Goal: Task Accomplishment & Management: Complete application form

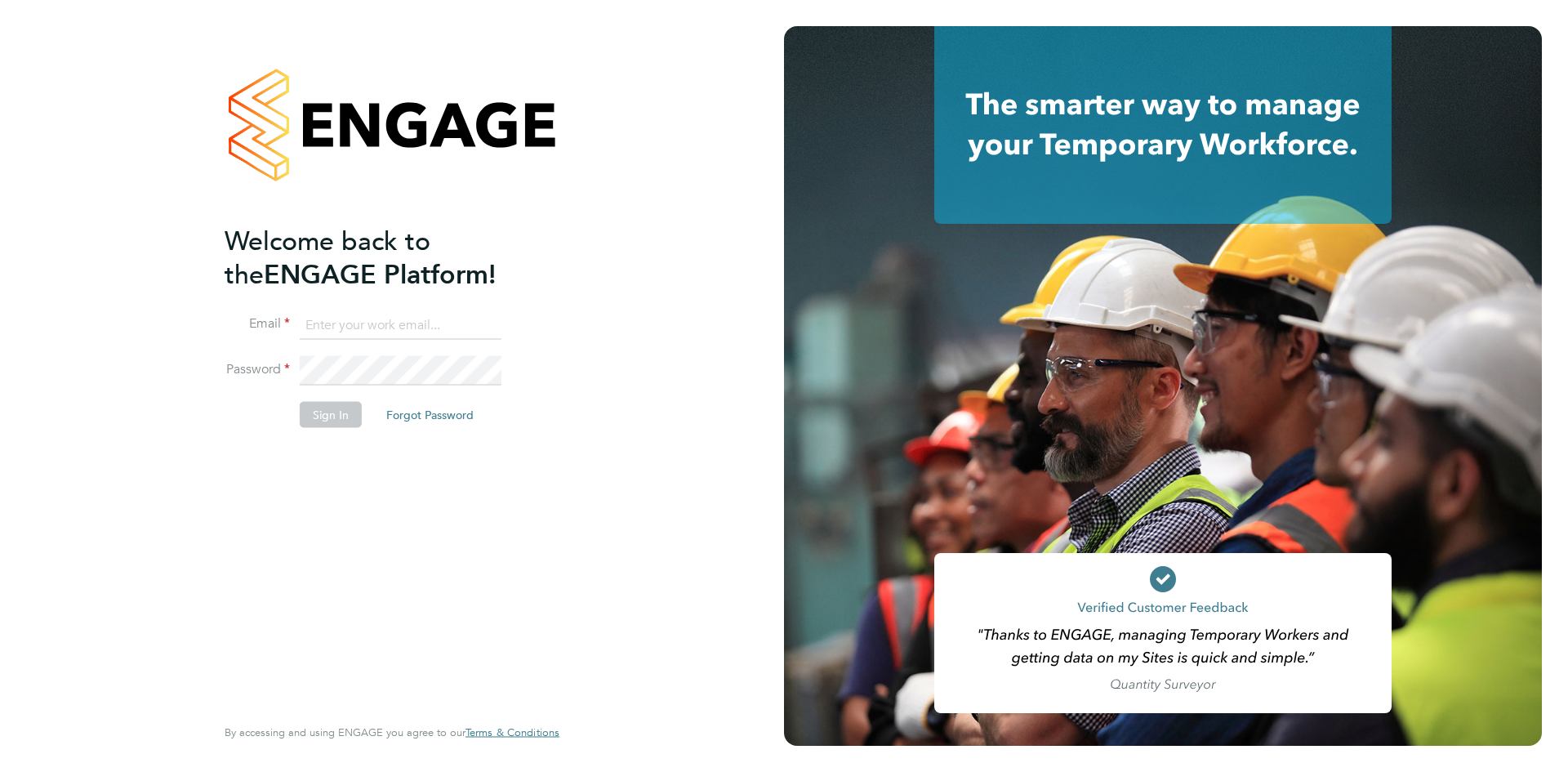
type input "[EMAIL_ADDRESS][DOMAIN_NAME]"
click at [331, 415] on button "Sign In" at bounding box center [331, 415] width 62 height 26
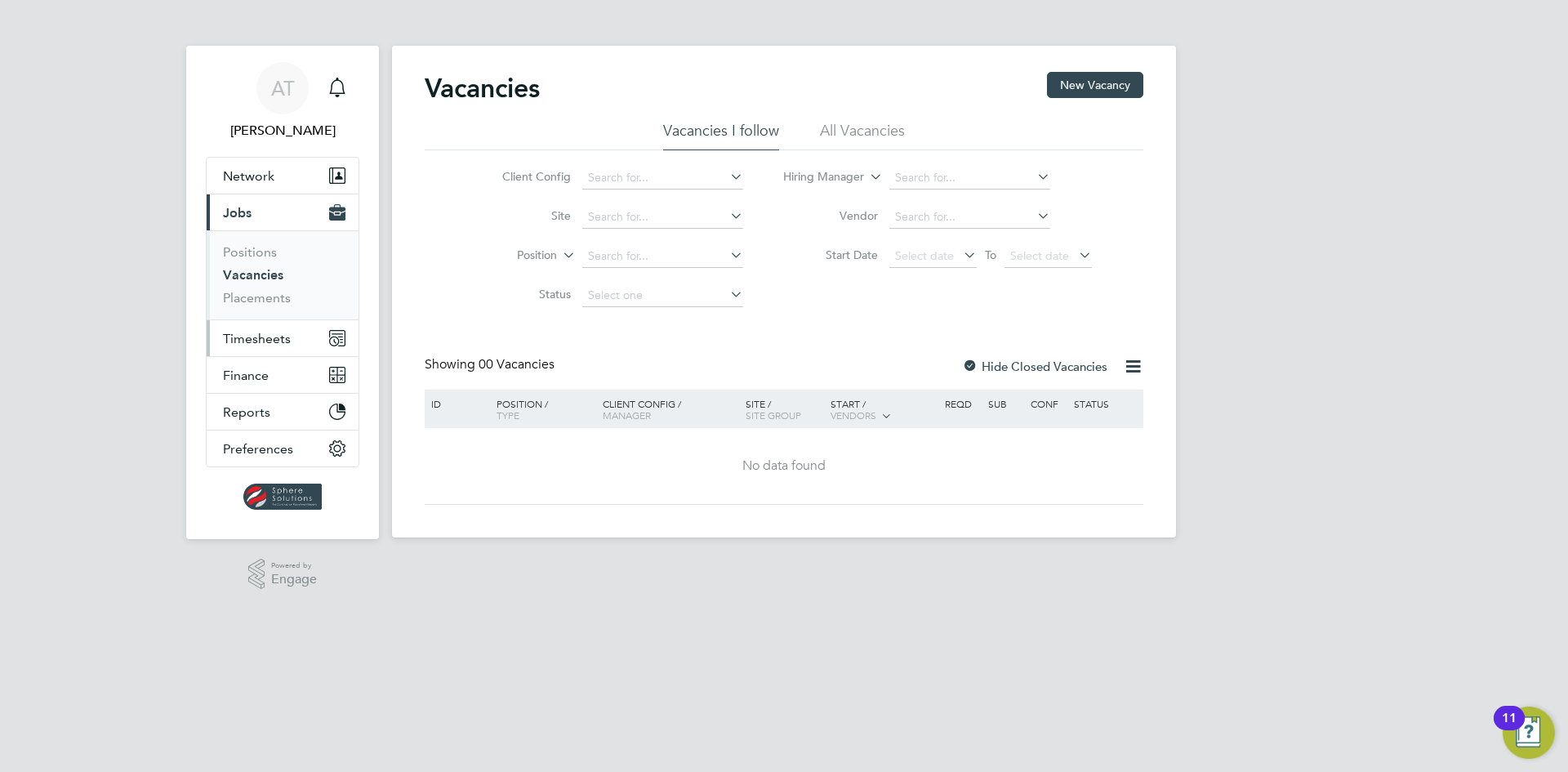
click at [268, 336] on span "Timesheets" at bounding box center [256, 339] width 68 height 16
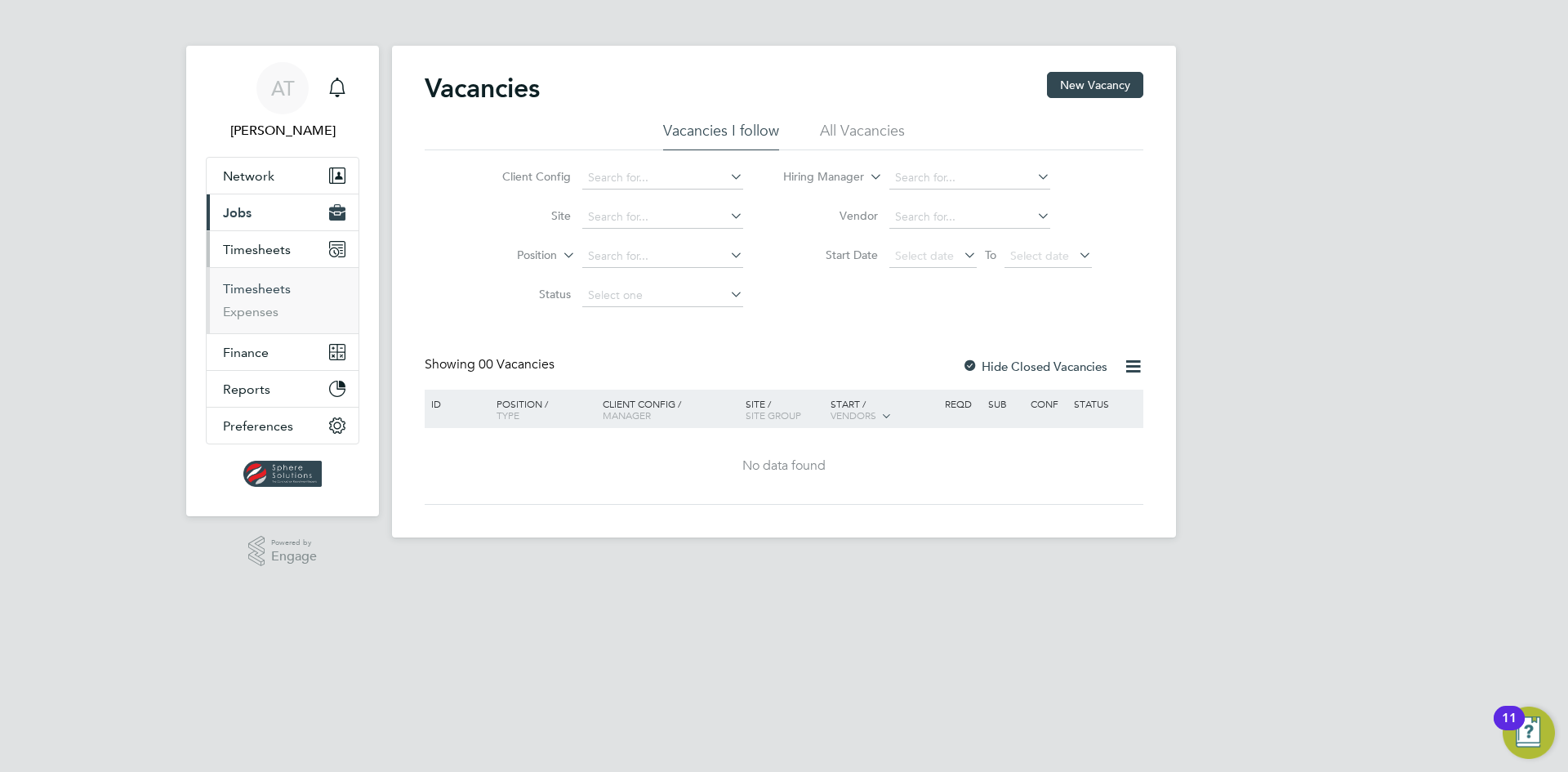
click at [252, 284] on link "Timesheets" at bounding box center [256, 289] width 68 height 16
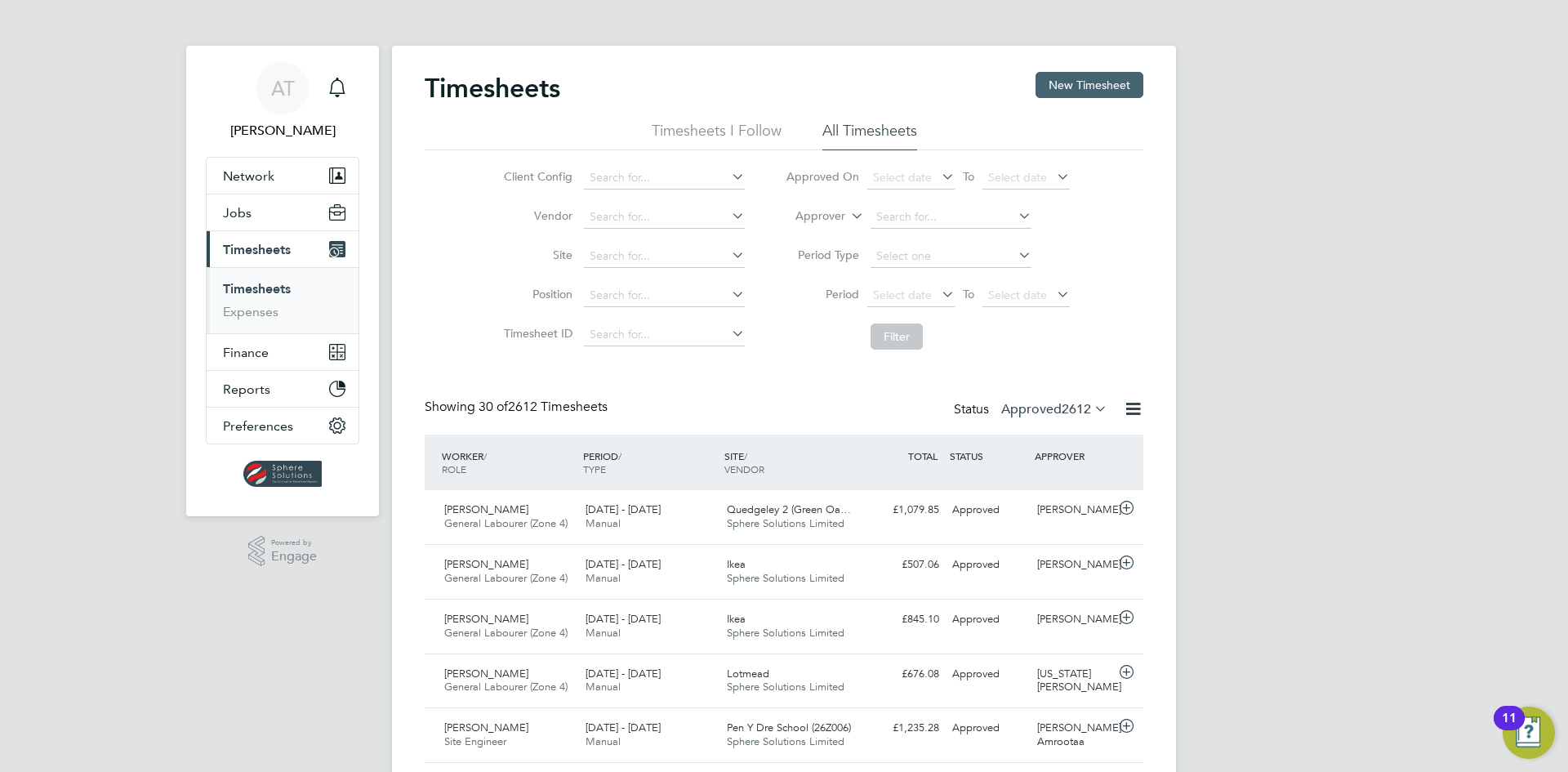
click at [1078, 77] on button "New Timesheet" at bounding box center [1089, 85] width 108 height 26
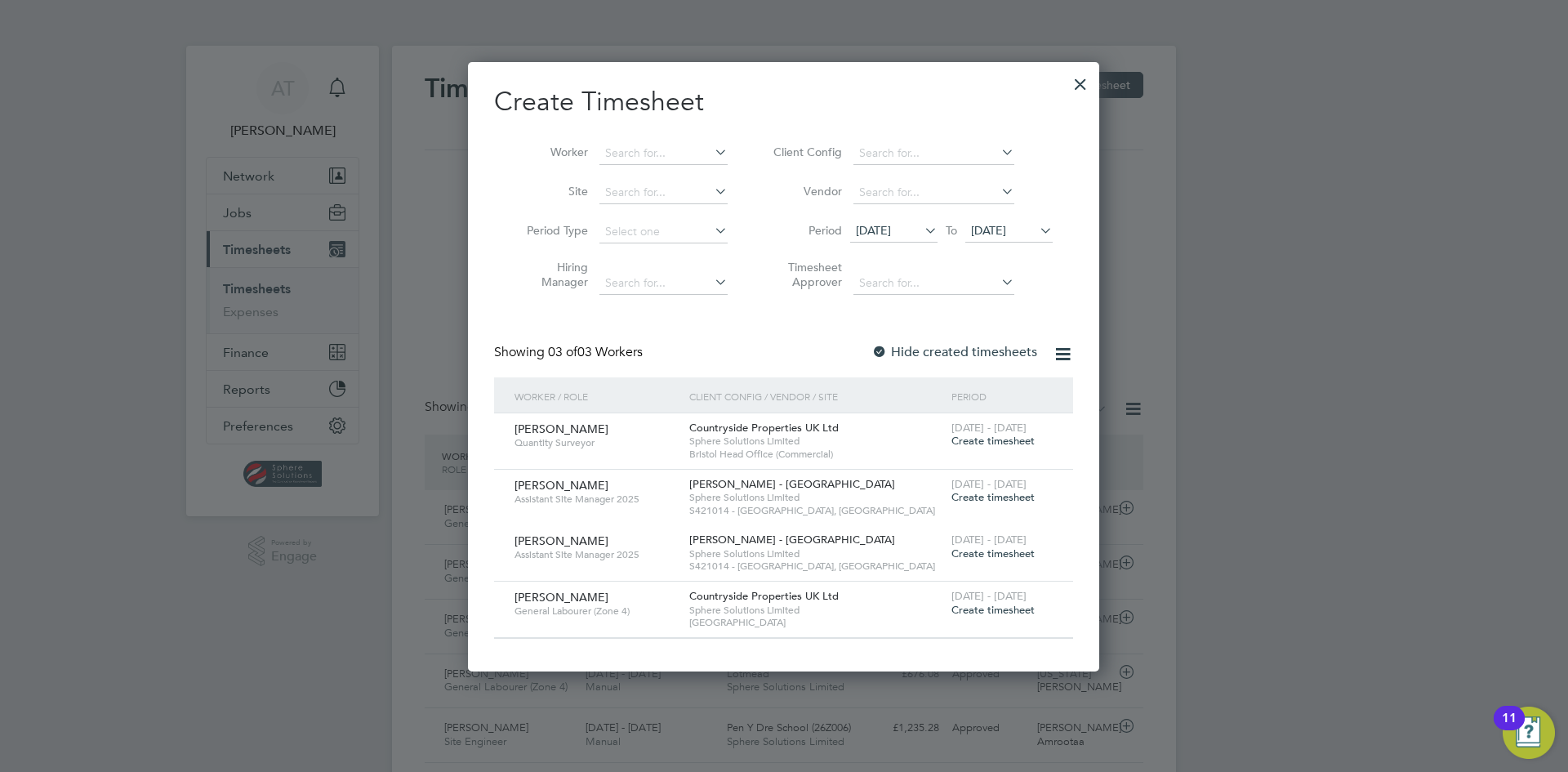
click at [921, 228] on icon at bounding box center [921, 231] width 0 height 23
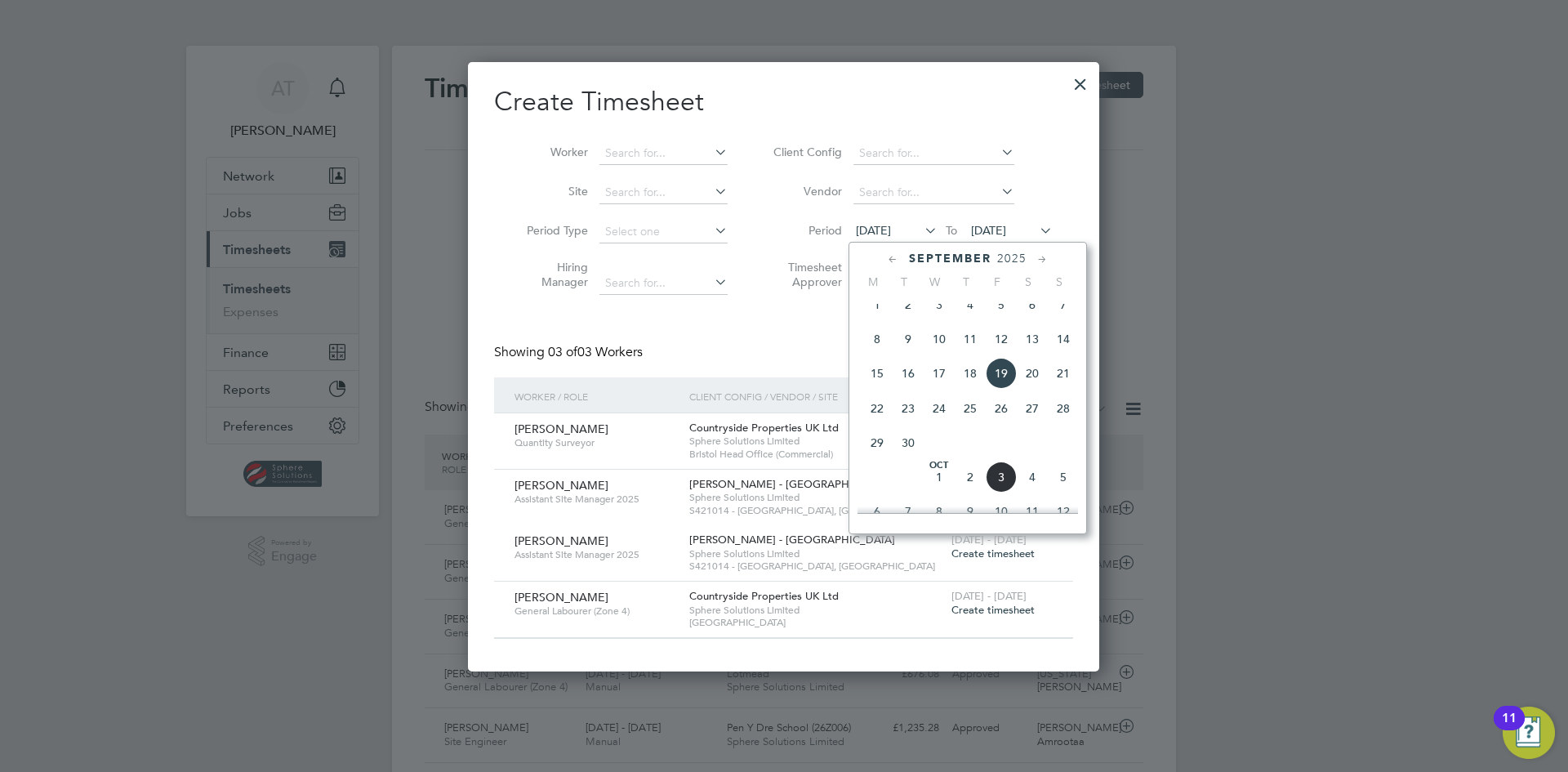
click at [872, 455] on span "29" at bounding box center [876, 443] width 31 height 31
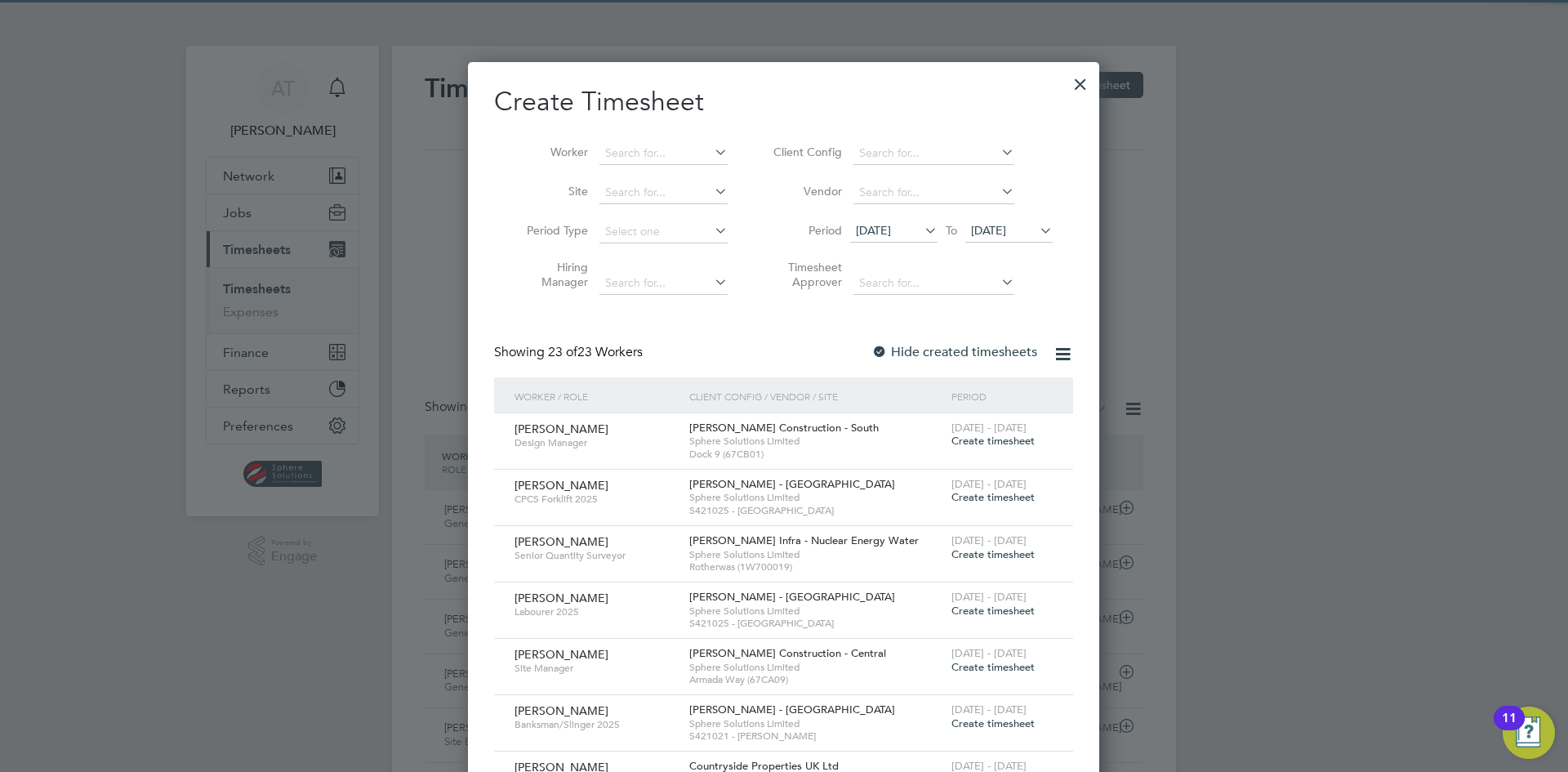
click at [1037, 224] on icon at bounding box center [1037, 231] width 0 height 23
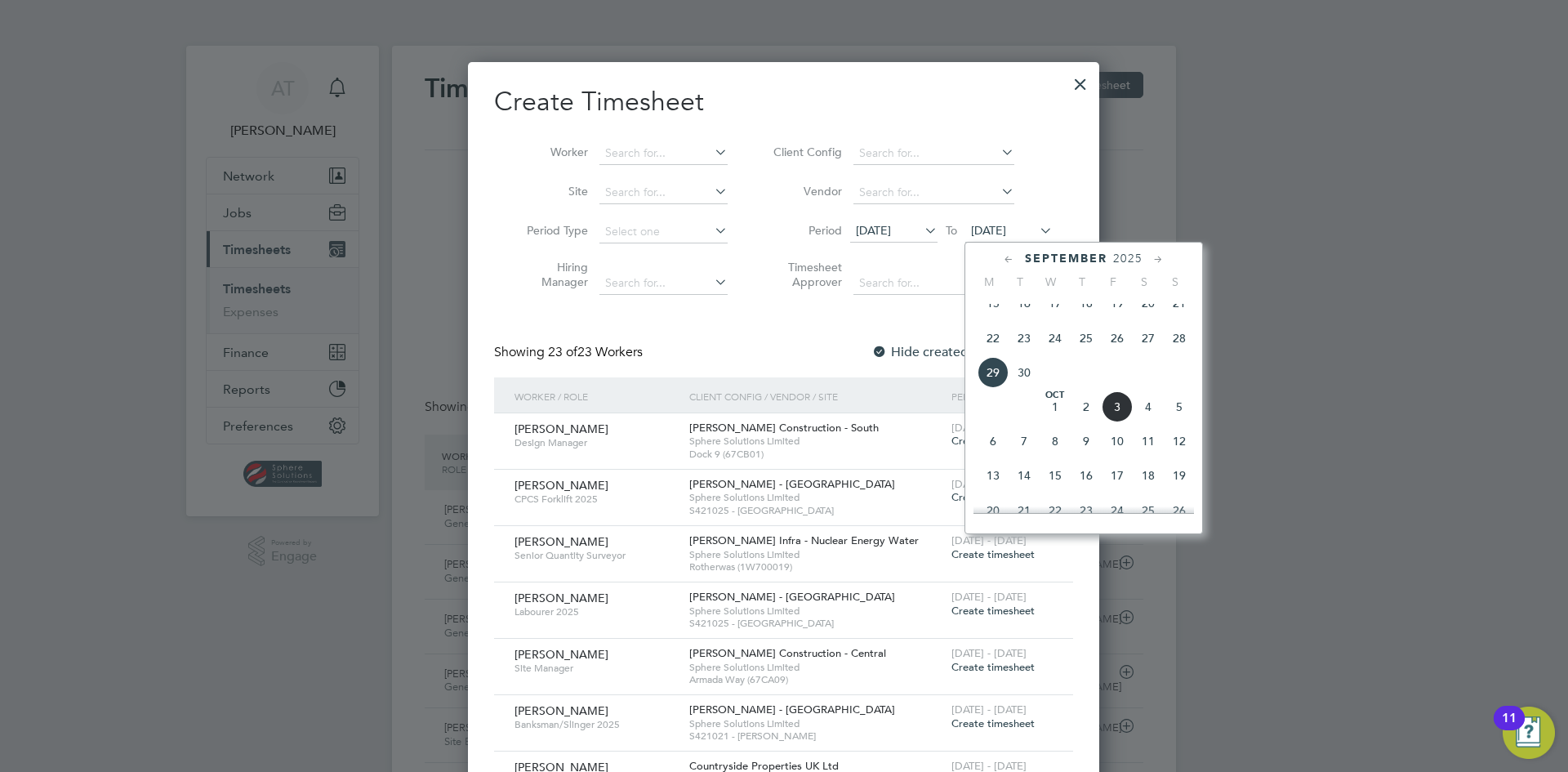
click at [1112, 412] on span "3" at bounding box center [1117, 407] width 31 height 31
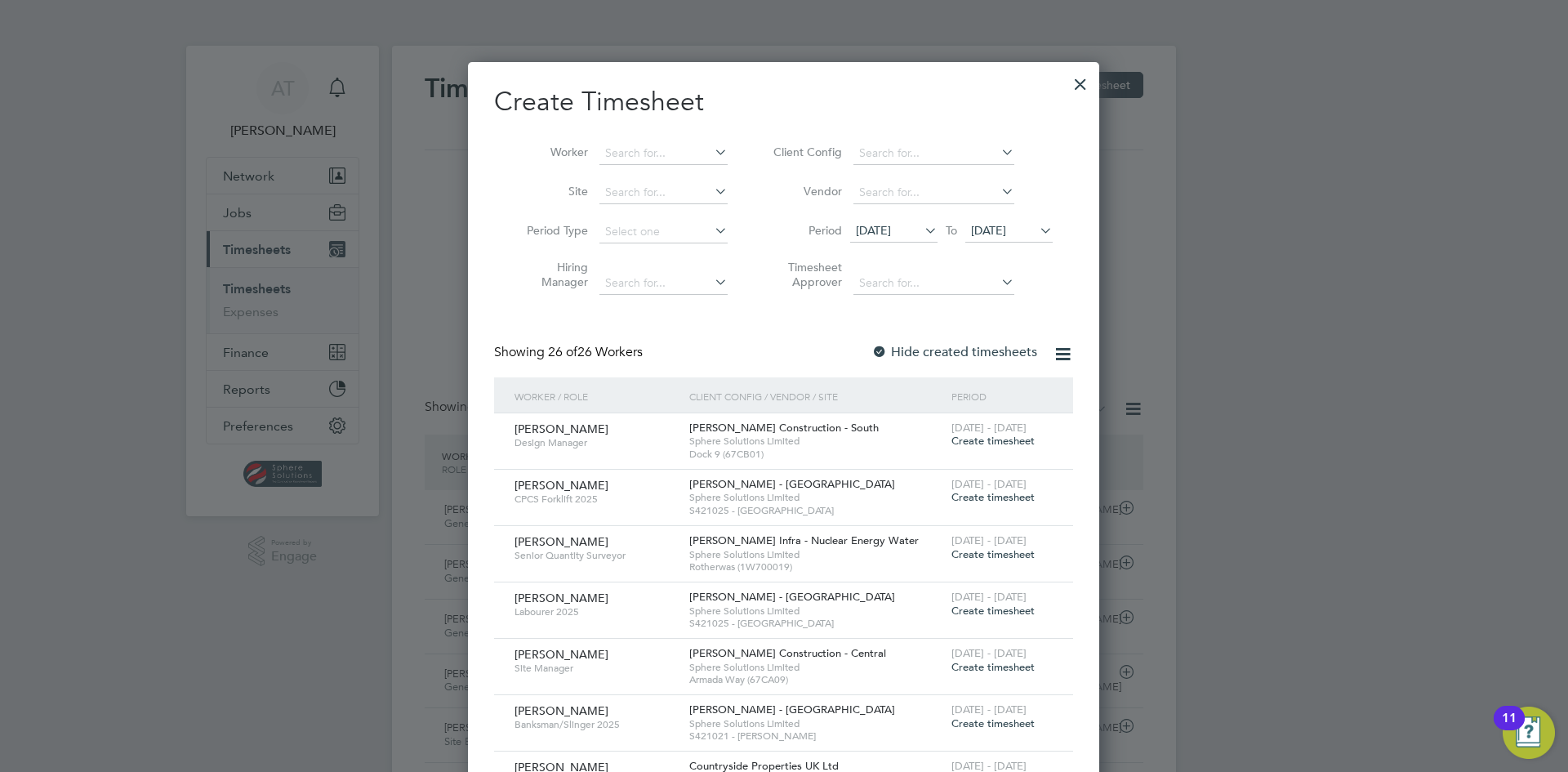
click at [1007, 498] on span "Create timesheet" at bounding box center [993, 497] width 84 height 14
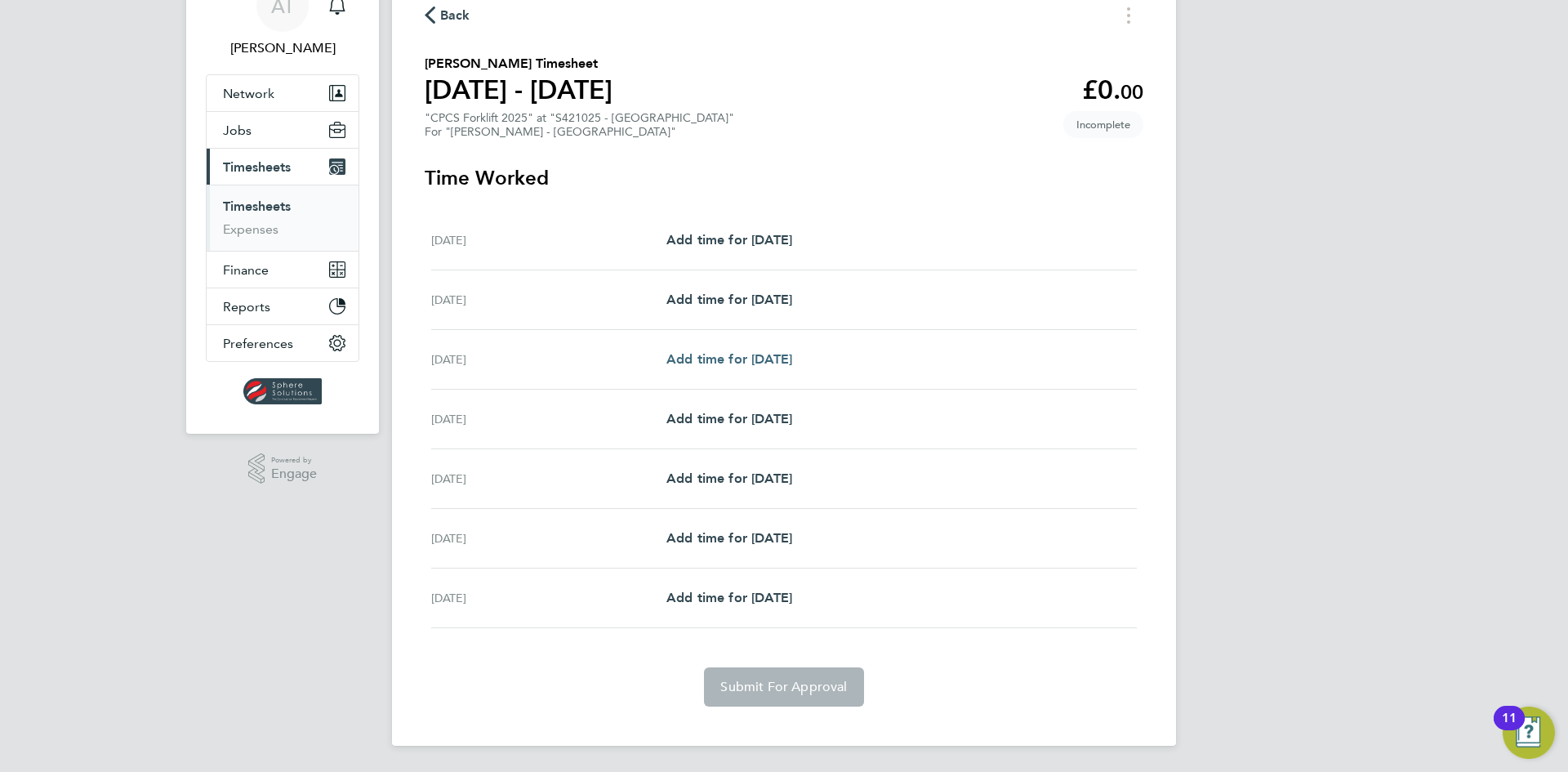
click at [738, 360] on span "Add time for Mon 29 Sep" at bounding box center [729, 359] width 126 height 16
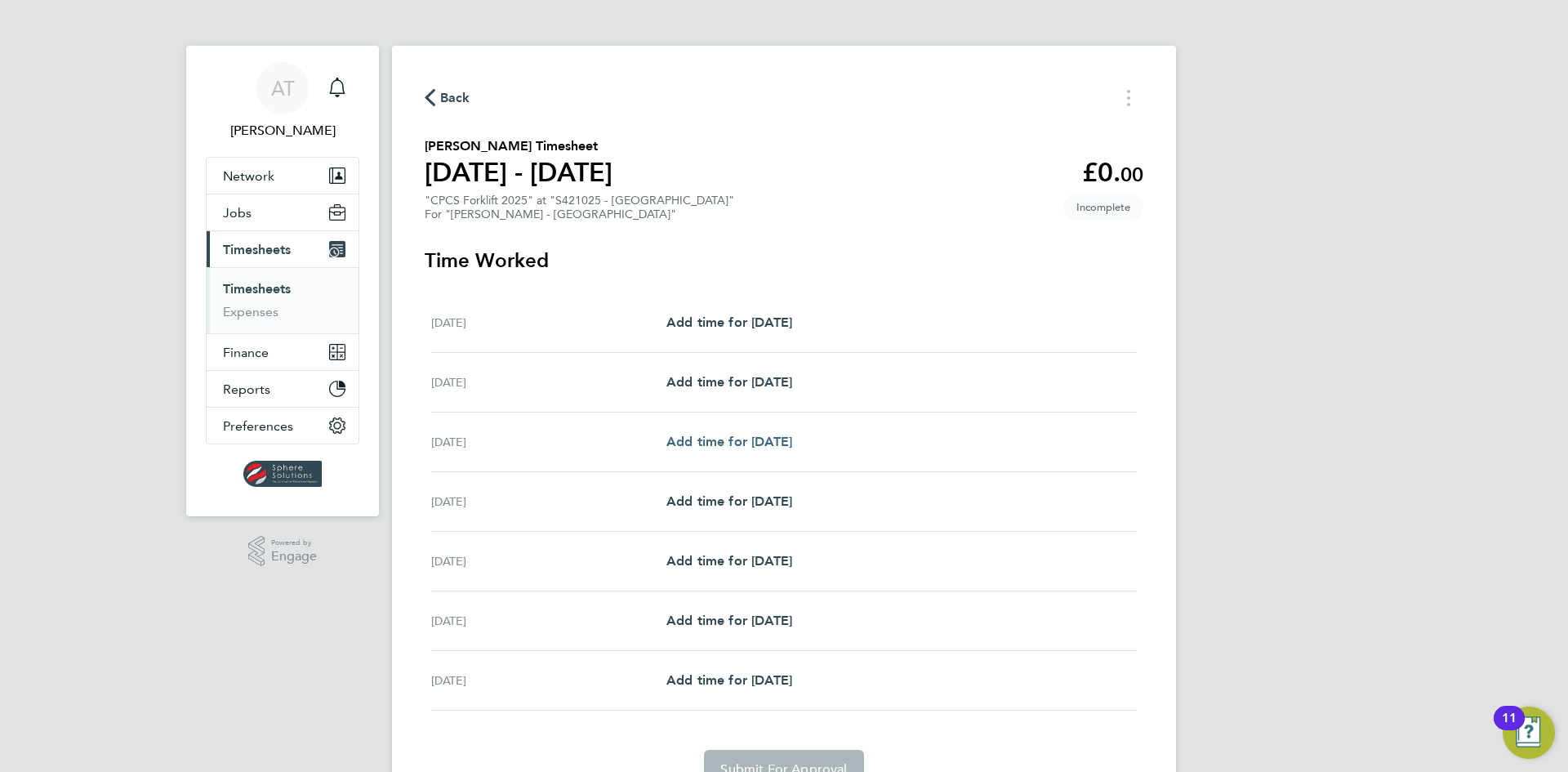
select select "30"
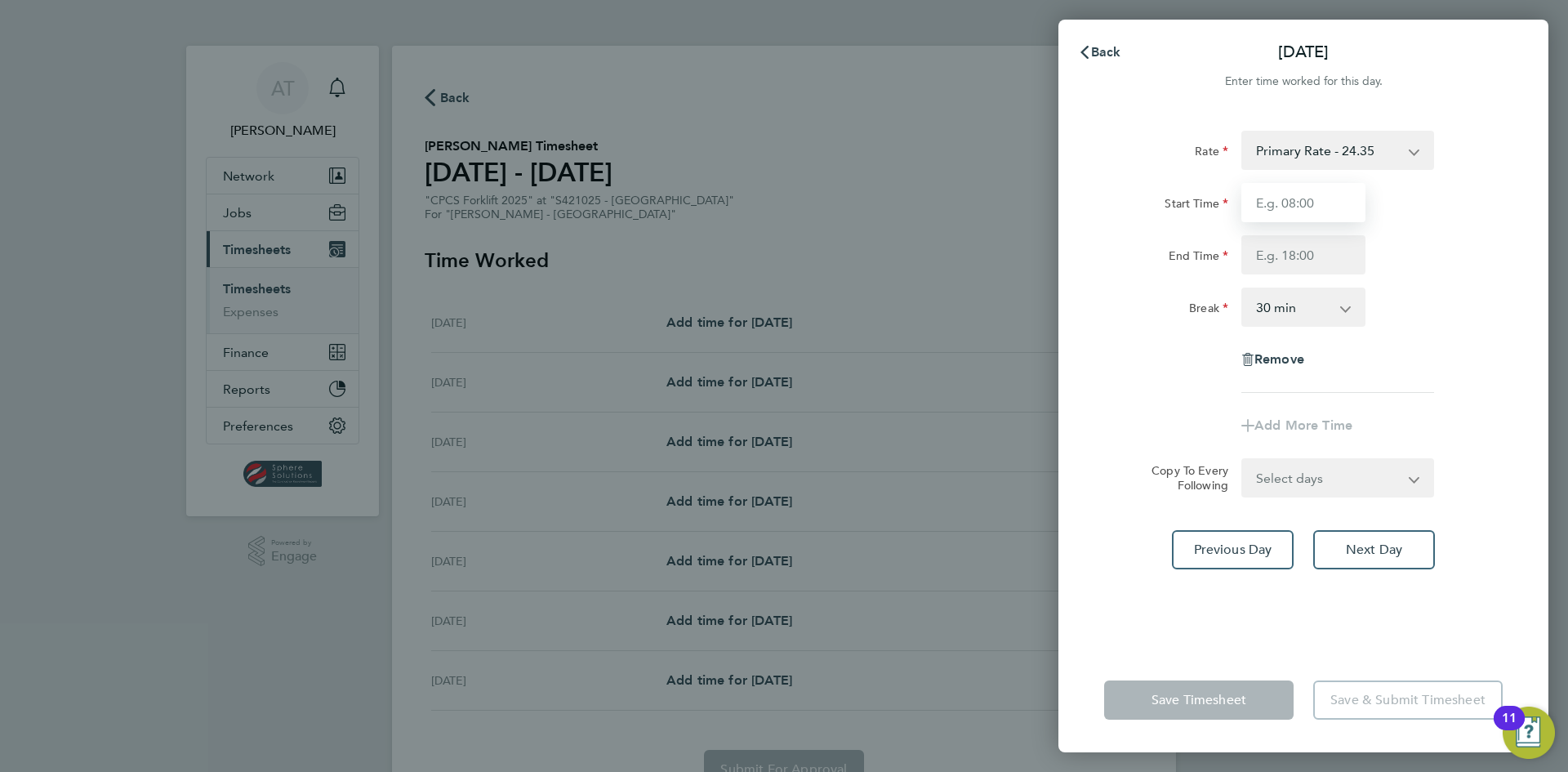
click at [1335, 202] on input "Start Time" at bounding box center [1303, 202] width 124 height 40
type input "07:00"
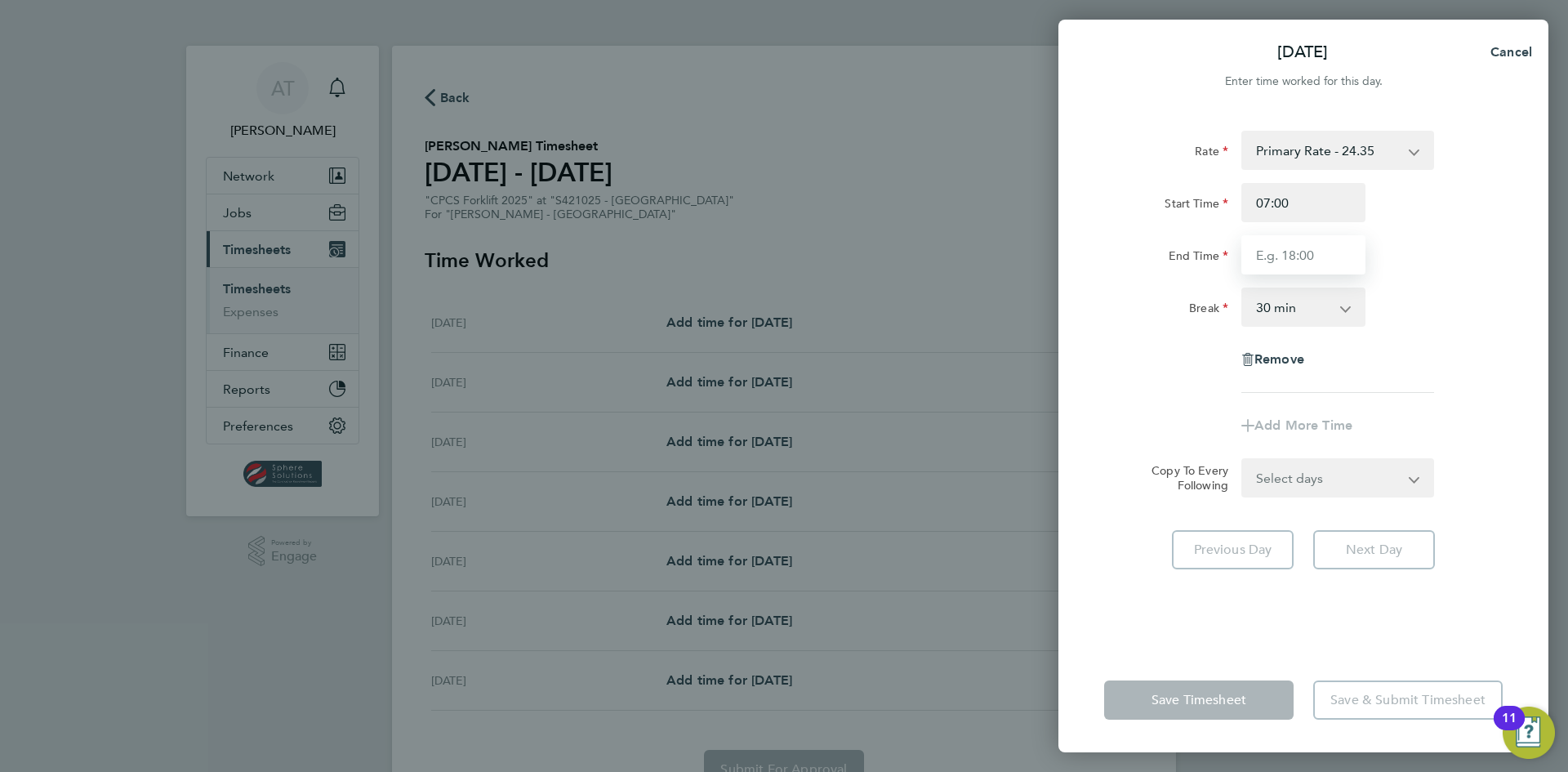
click at [1302, 258] on input "End Time" at bounding box center [1303, 254] width 124 height 40
type input "17:00"
click at [1304, 478] on form "Rate Primary Rate - 24.35 Overtime - 35.39 Overtime 2 - 46.43 Start Time 07:00 …" at bounding box center [1303, 314] width 399 height 367
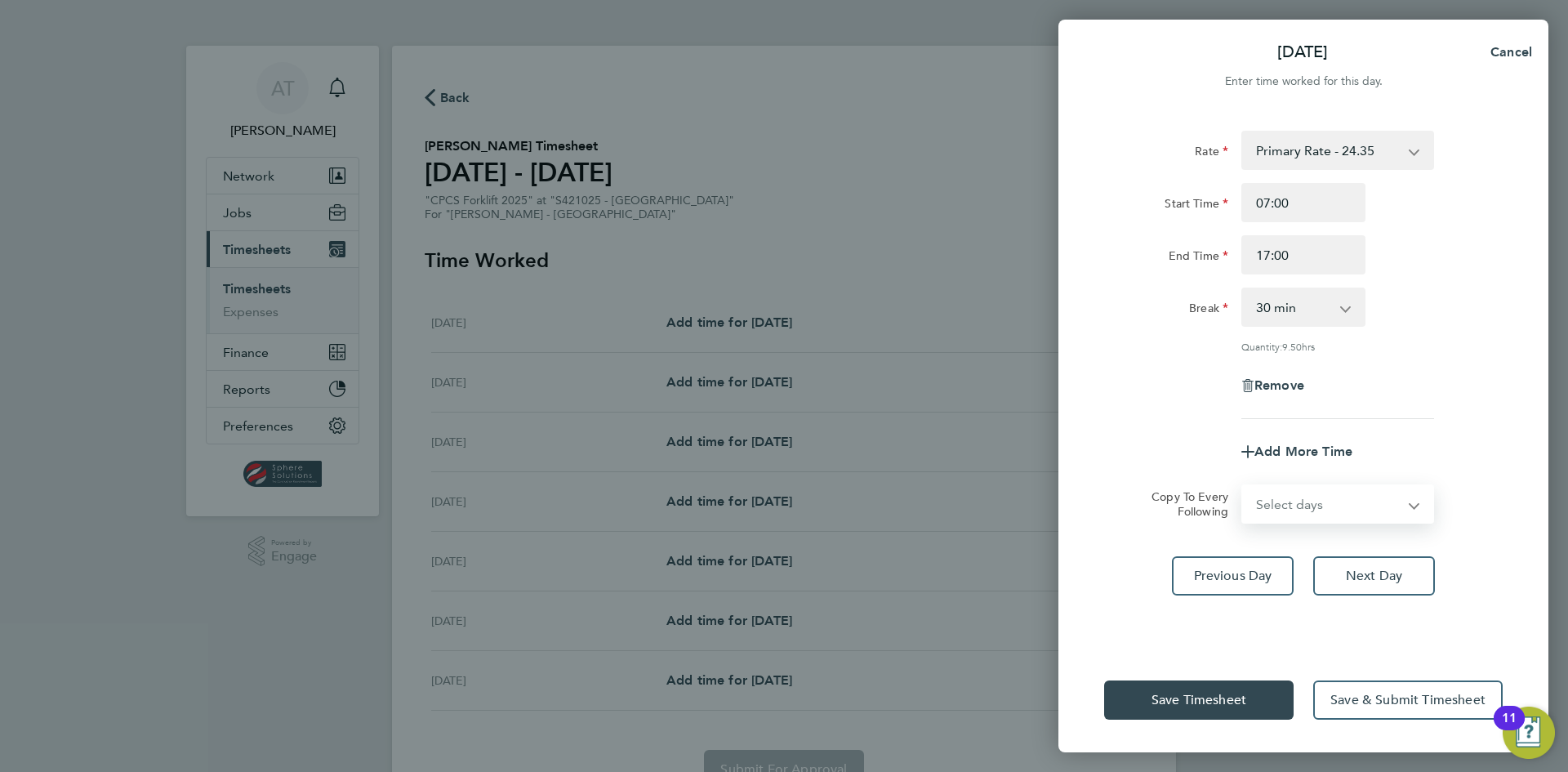
select select "DAY"
click at [1243, 486] on select "Select days Day Tuesday Wednesday Thursday Friday" at bounding box center [1329, 504] width 172 height 36
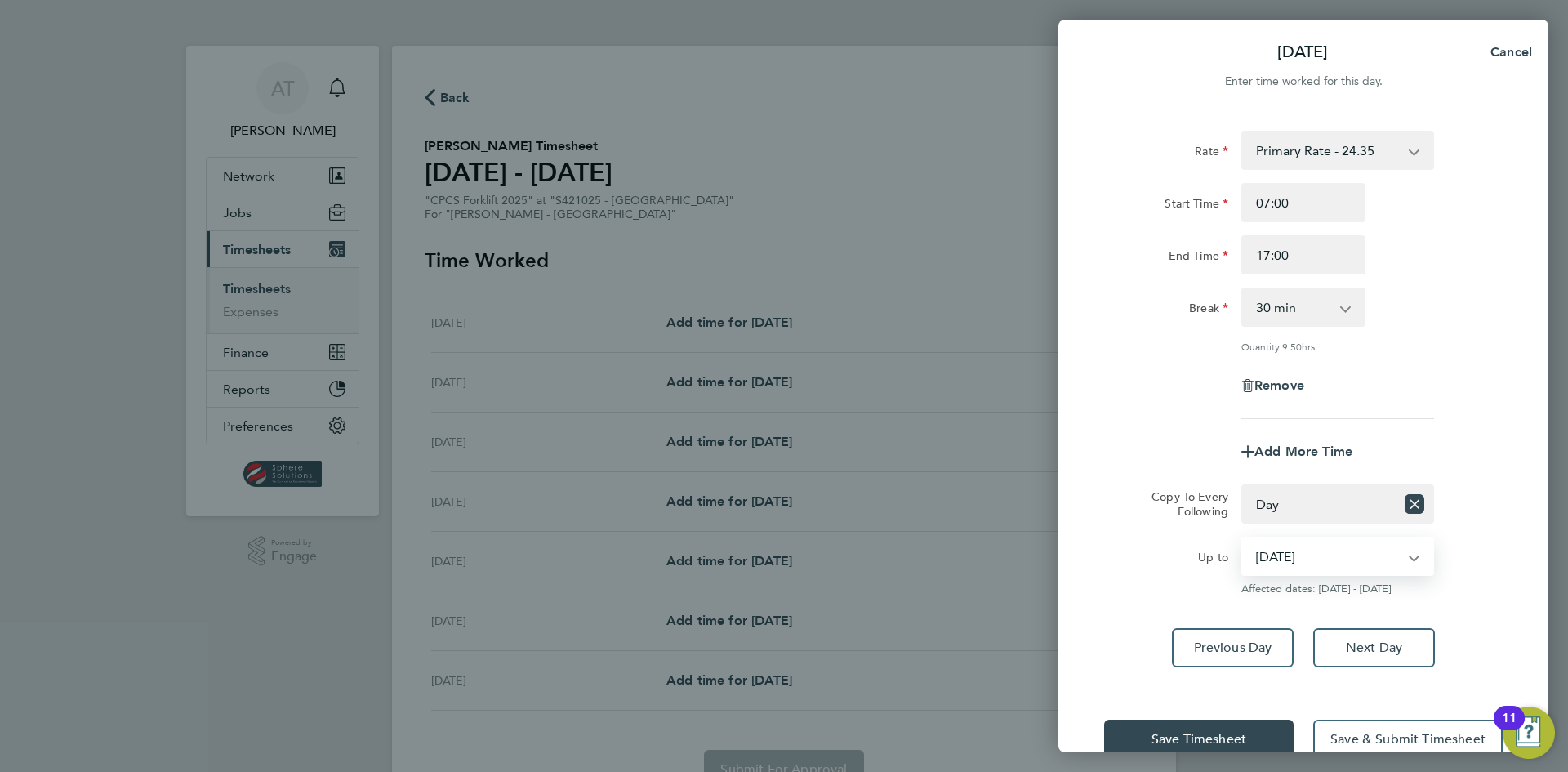
click at [1391, 556] on select "30 Sep 2025 01 Oct 2025 02 Oct 2025 03 Oct 2025" at bounding box center [1328, 556] width 170 height 36
select select "2025-10-02"
click at [1243, 539] on select "30 Sep 2025 01 Oct 2025 02 Oct 2025 03 Oct 2025" at bounding box center [1328, 556] width 170 height 36
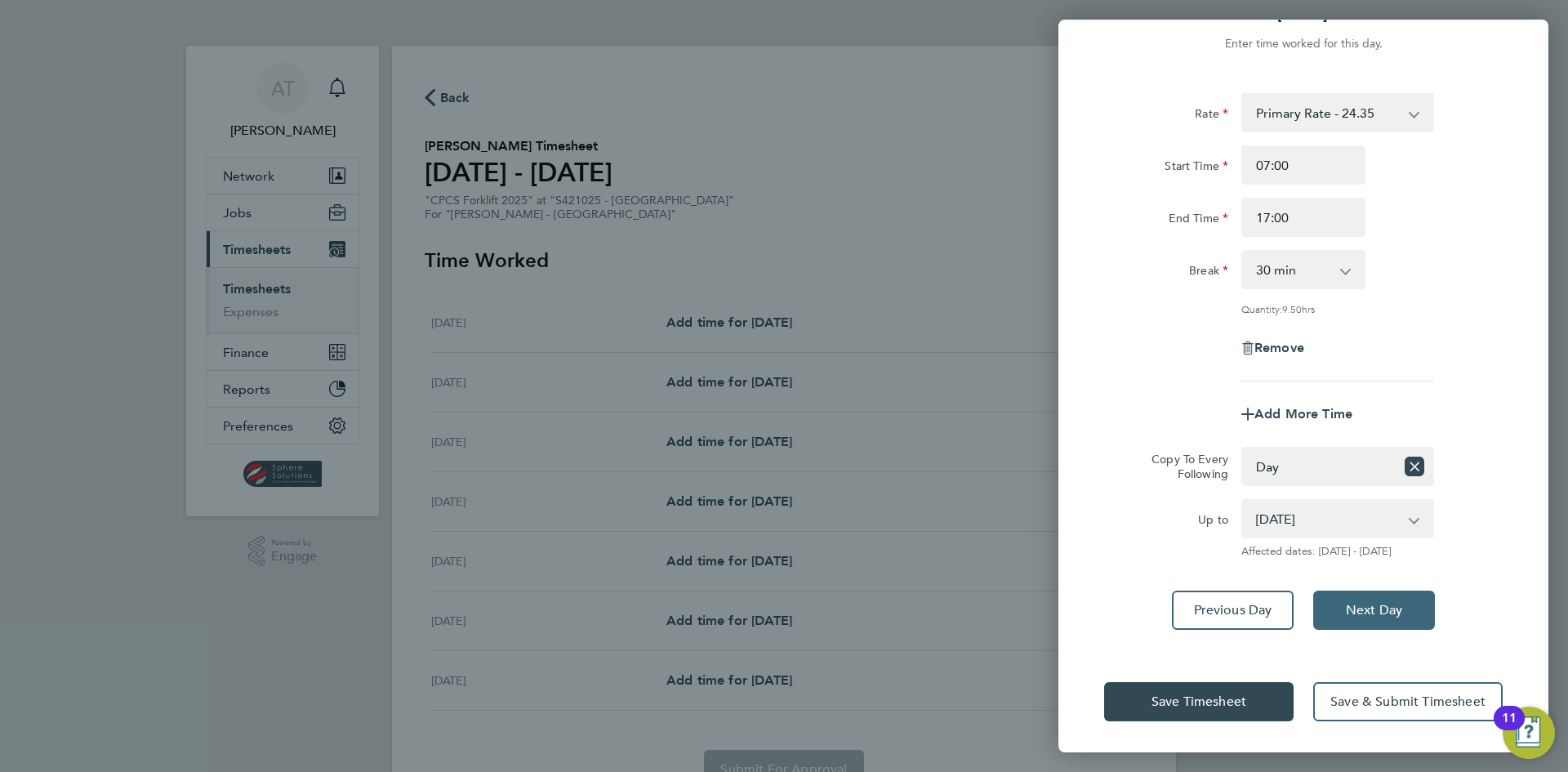
click at [1389, 607] on span "Next Day" at bounding box center [1374, 610] width 56 height 17
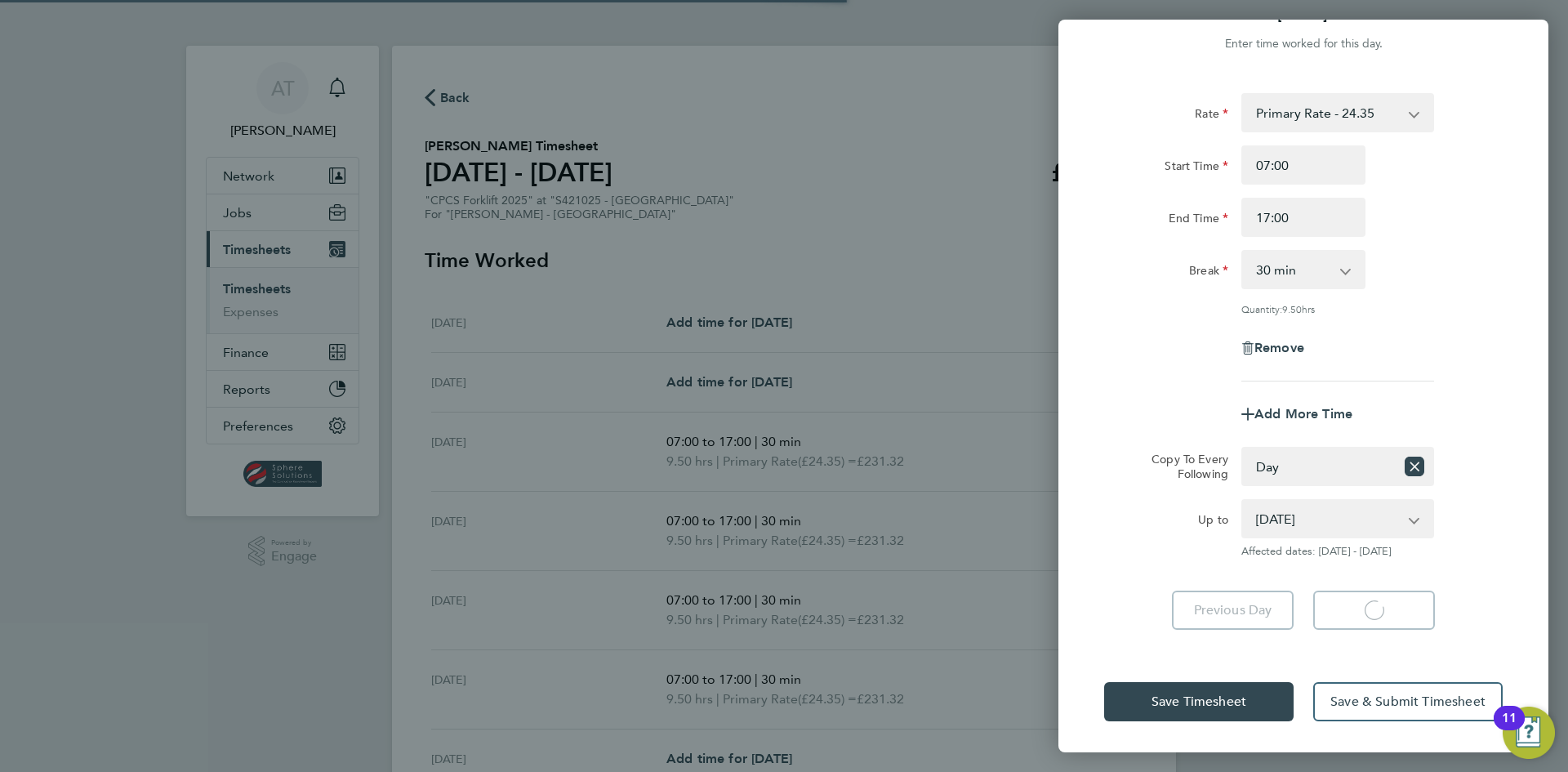
select select "30"
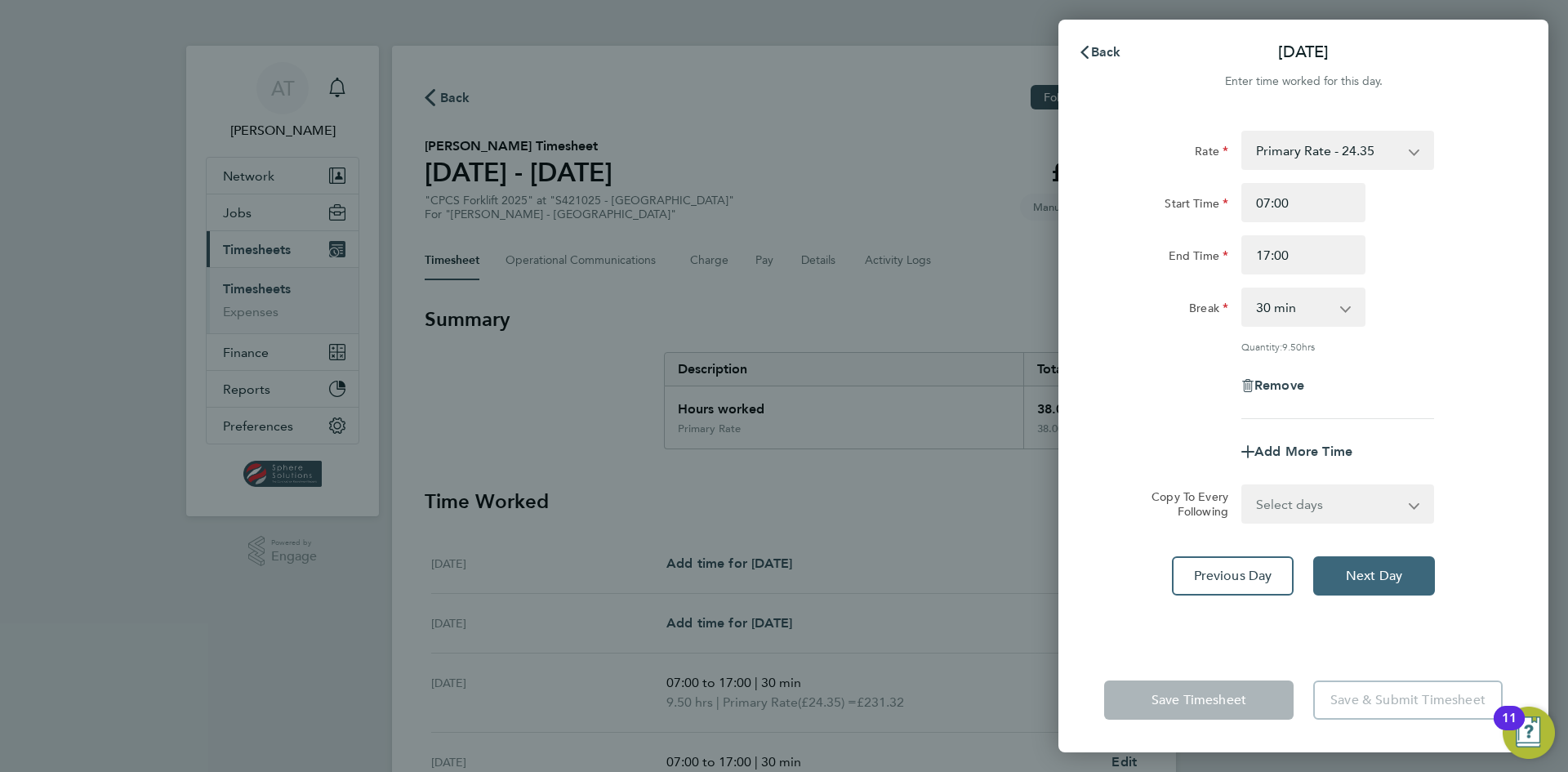
click at [1411, 566] on button "Next Day" at bounding box center [1374, 576] width 121 height 40
select select "30"
click at [1394, 584] on button "Next Day" at bounding box center [1374, 576] width 121 height 40
select select "30"
click at [1394, 581] on span "Next Day" at bounding box center [1374, 576] width 56 height 17
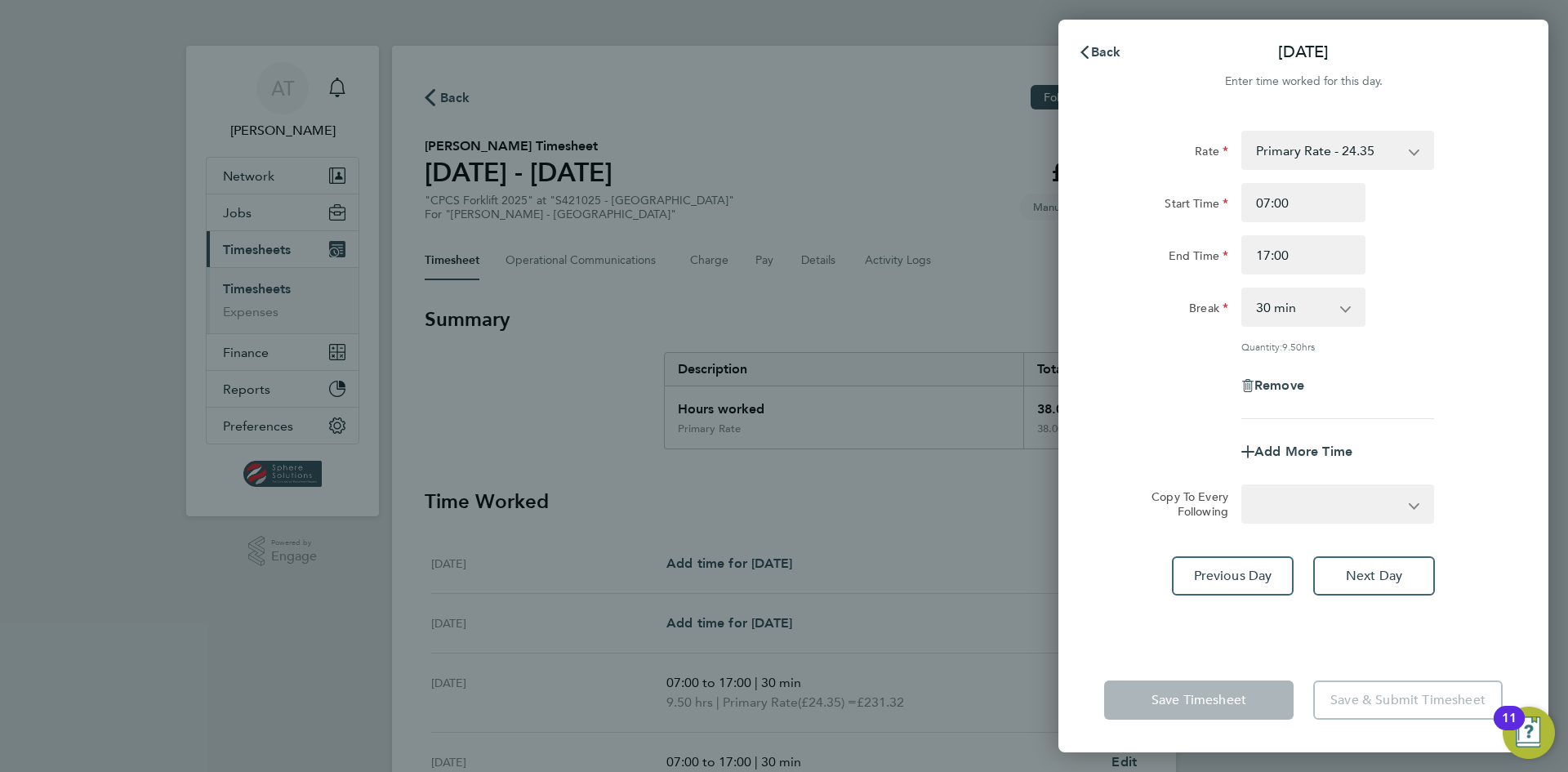
select select "30"
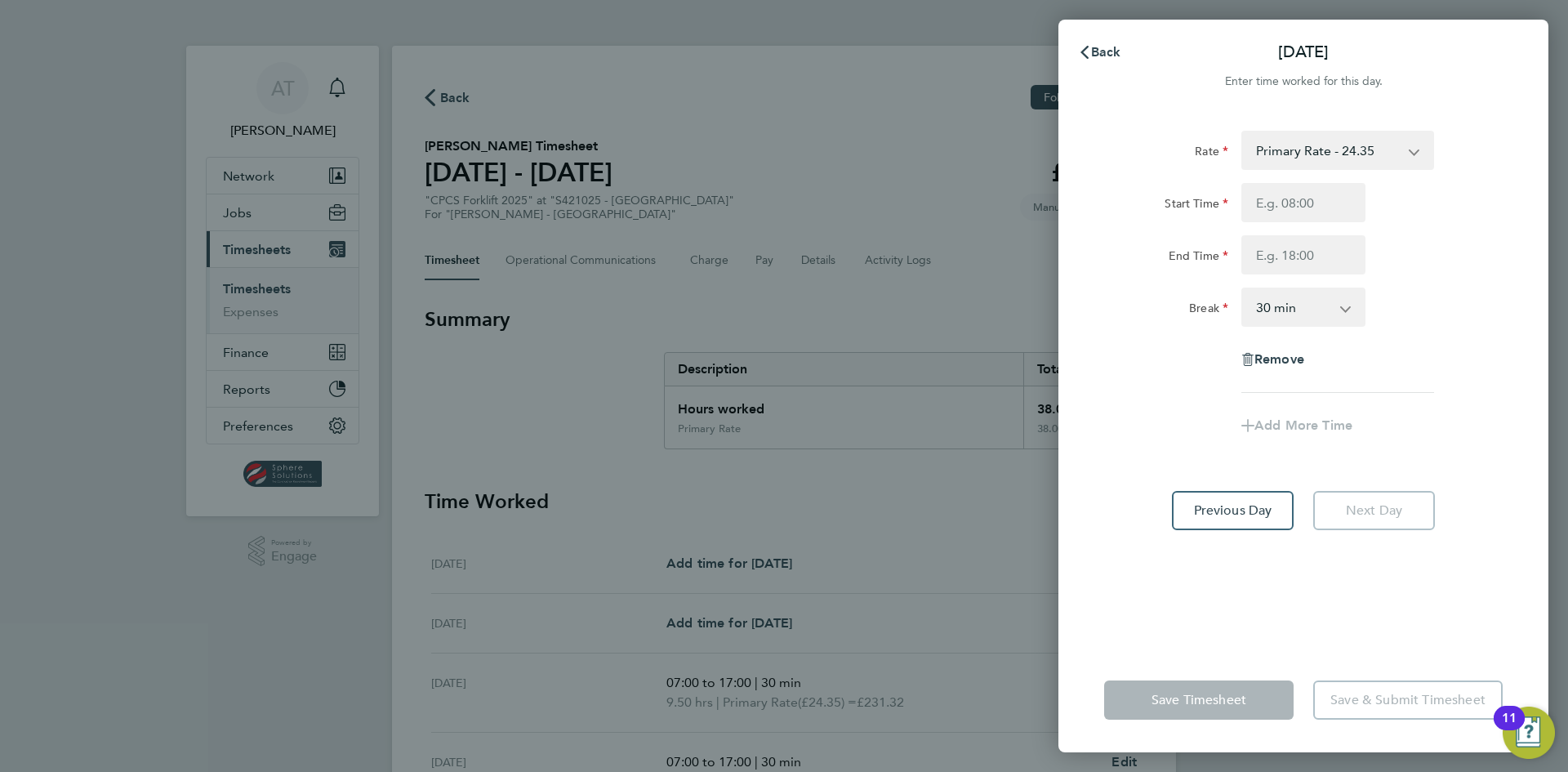
click at [1396, 153] on select "Primary Rate - 24.35 Overtime - 35.39 Overtime 2 - 46.43" at bounding box center [1328, 150] width 170 height 36
click at [1421, 83] on div "Enter time worked for this day." at bounding box center [1303, 82] width 490 height 19
click at [1316, 202] on input "Start Time" at bounding box center [1303, 202] width 124 height 40
type input "07:00"
click at [1308, 254] on input "End Time" at bounding box center [1303, 254] width 124 height 40
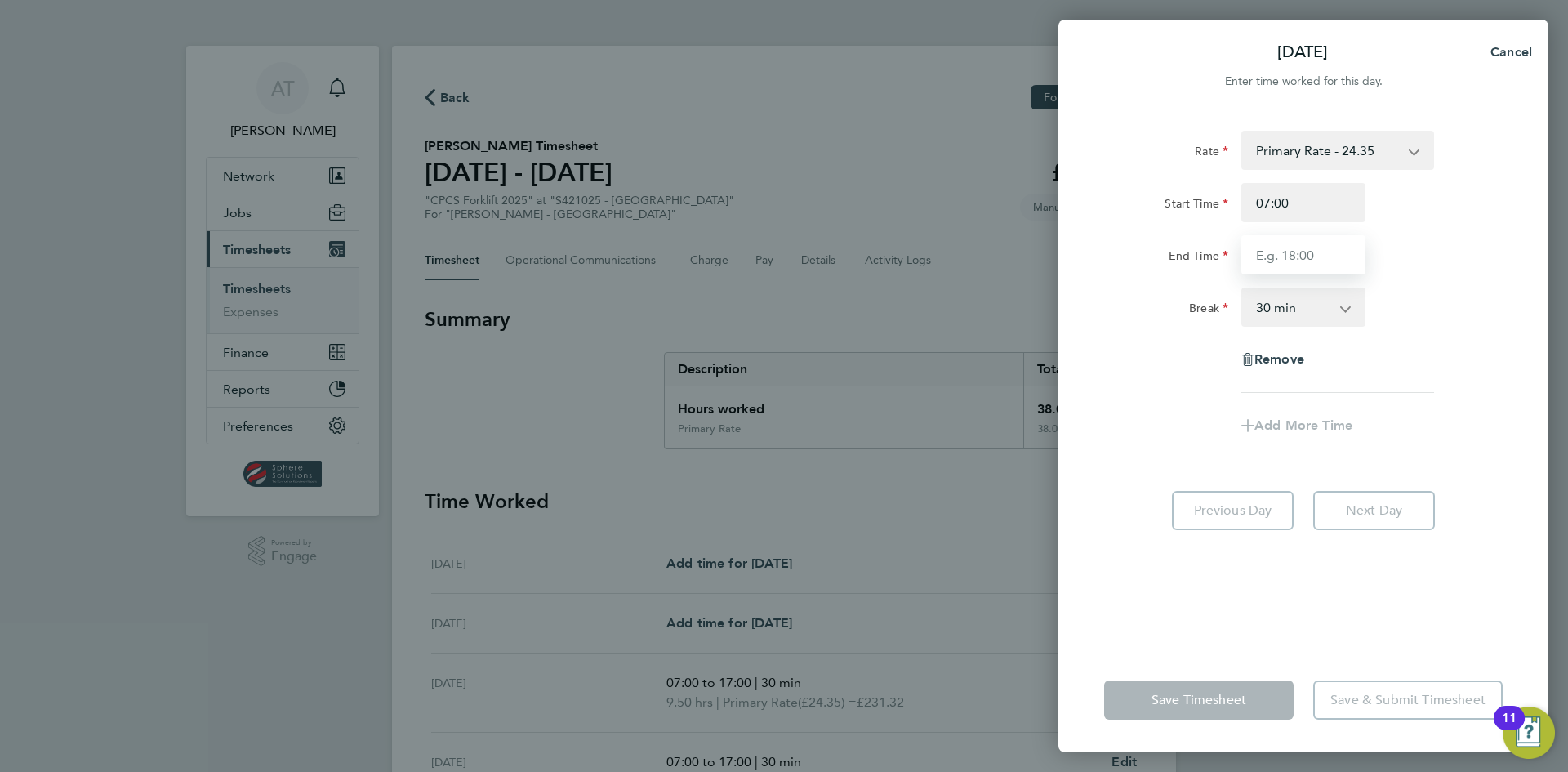
type input "08:00"
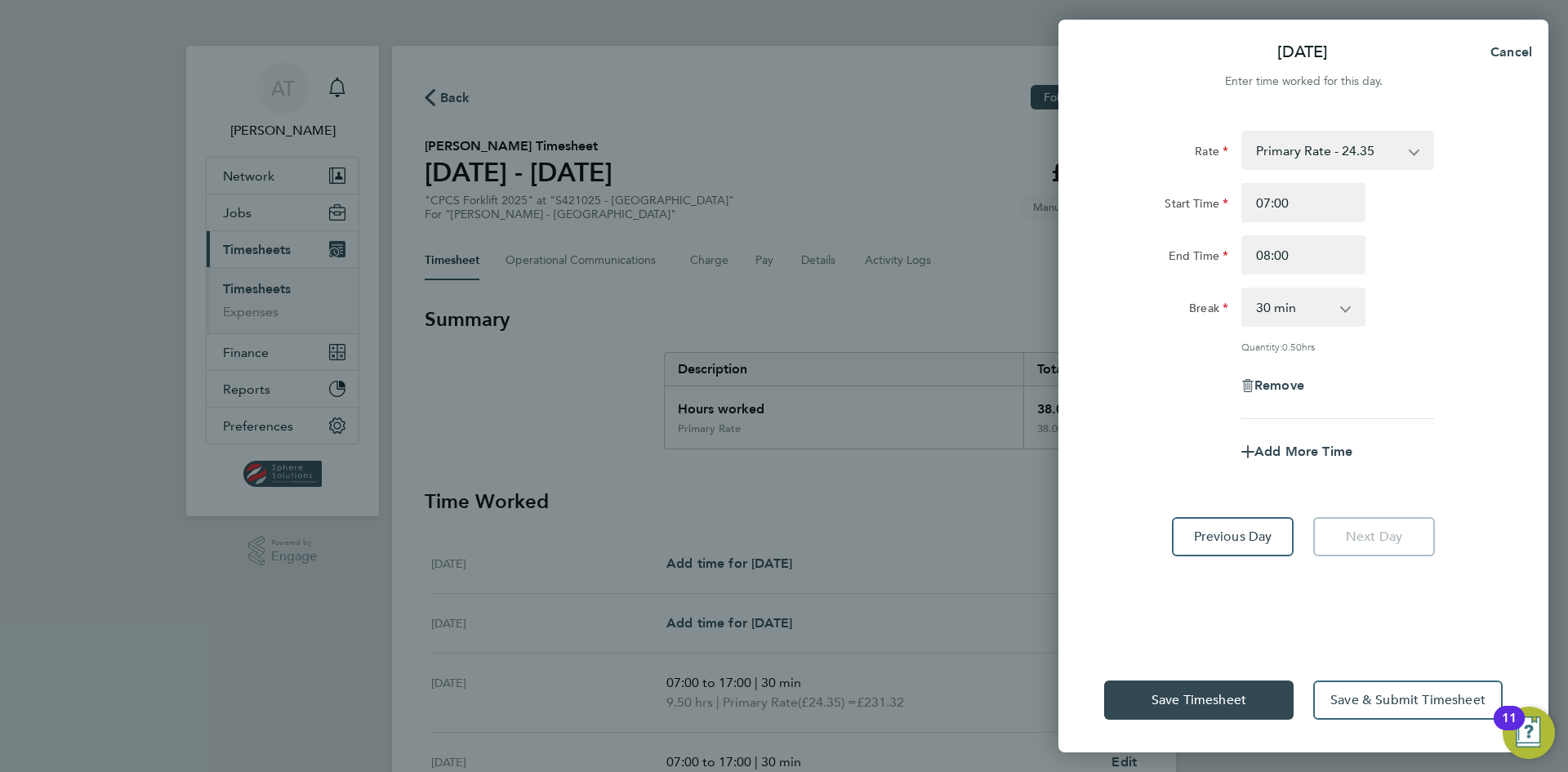
click at [1319, 423] on app-timesheet-line-form-group "Rate Primary Rate - 24.35 Overtime - 35.39 Overtime 2 - 46.43 Start Time 07:00 …" at bounding box center [1303, 301] width 399 height 341
click at [1286, 452] on span "Add More Time" at bounding box center [1303, 452] width 98 height 16
select select "null"
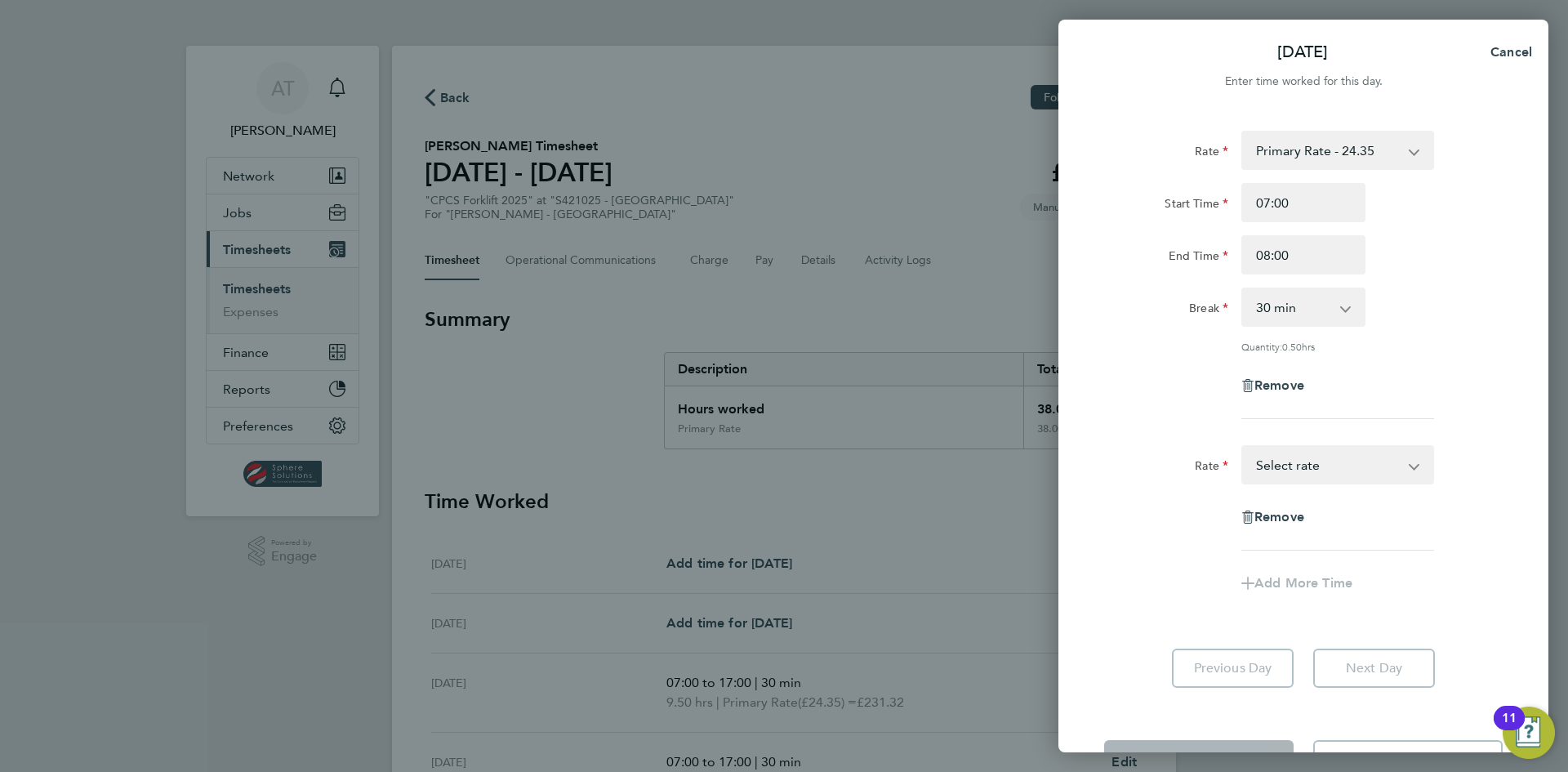
click at [1418, 456] on app-icon-cross-button at bounding box center [1423, 465] width 19 height 36
click at [1413, 464] on app-icon-cross-button at bounding box center [1423, 465] width 19 height 36
click at [1406, 463] on select "Primary Rate - 24.35 Overtime - 35.39 Overtime 2 - 46.43 Select rate" at bounding box center [1328, 465] width 170 height 36
select select "30"
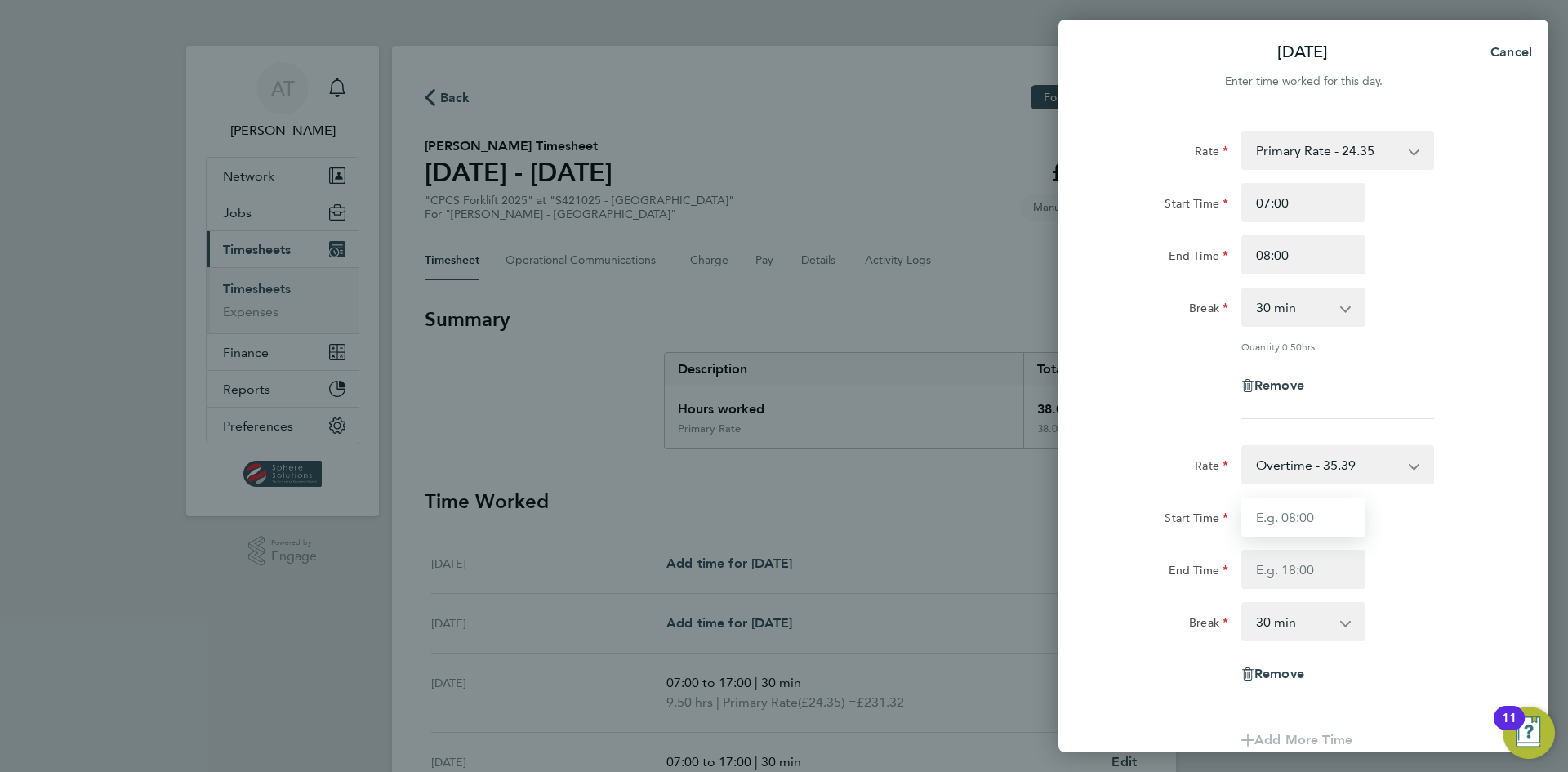
click at [1323, 516] on input "Start Time" at bounding box center [1303, 517] width 124 height 40
type input "08:00"
click at [1320, 563] on input "End Time" at bounding box center [1303, 570] width 124 height 40
type input "17:00"
click at [1326, 311] on select "0 min 15 min 30 min 45 min" at bounding box center [1293, 307] width 101 height 36
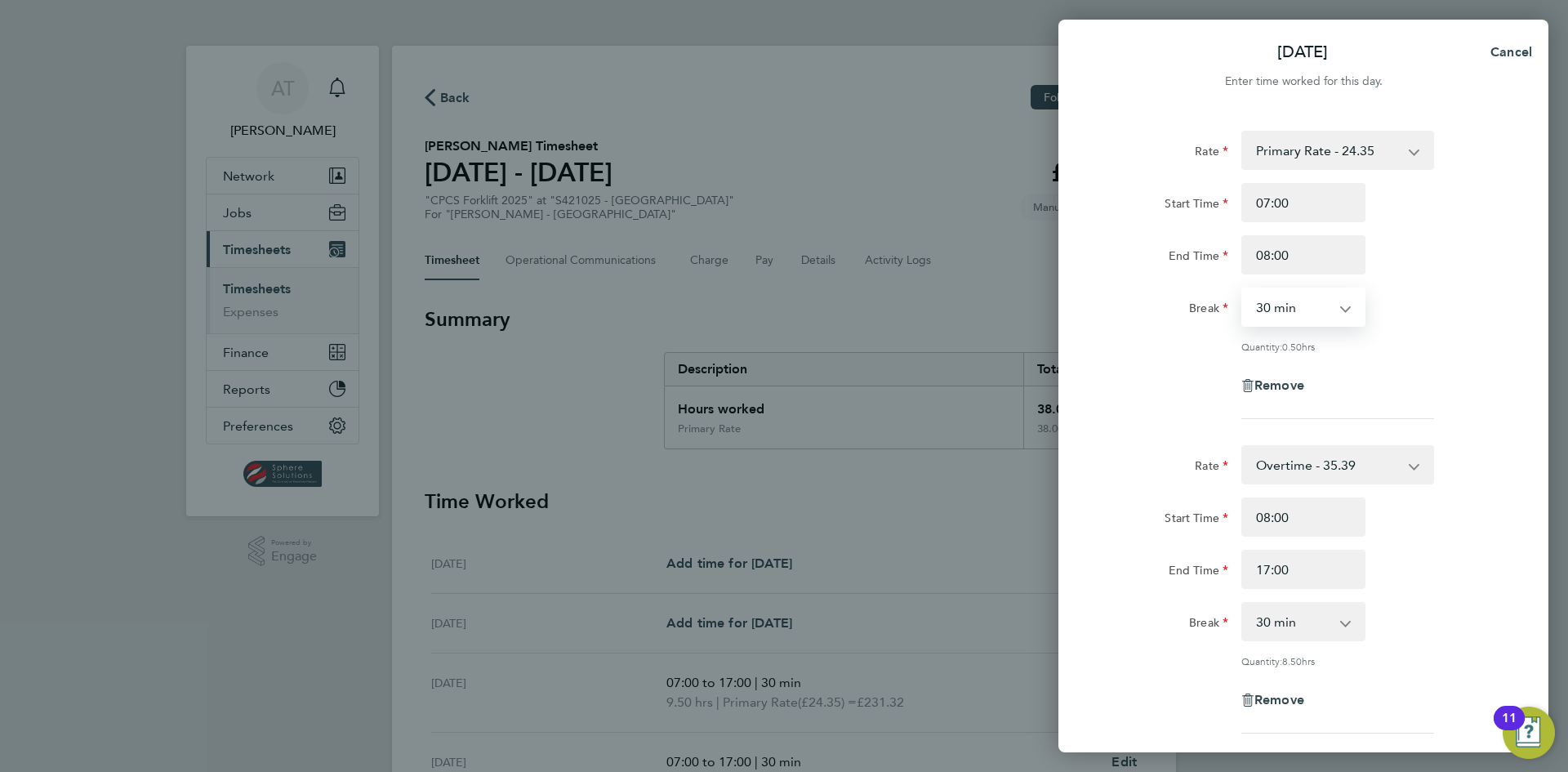
select select "0"
click at [1243, 290] on select "0 min 15 min 30 min 45 min" at bounding box center [1293, 307] width 101 height 36
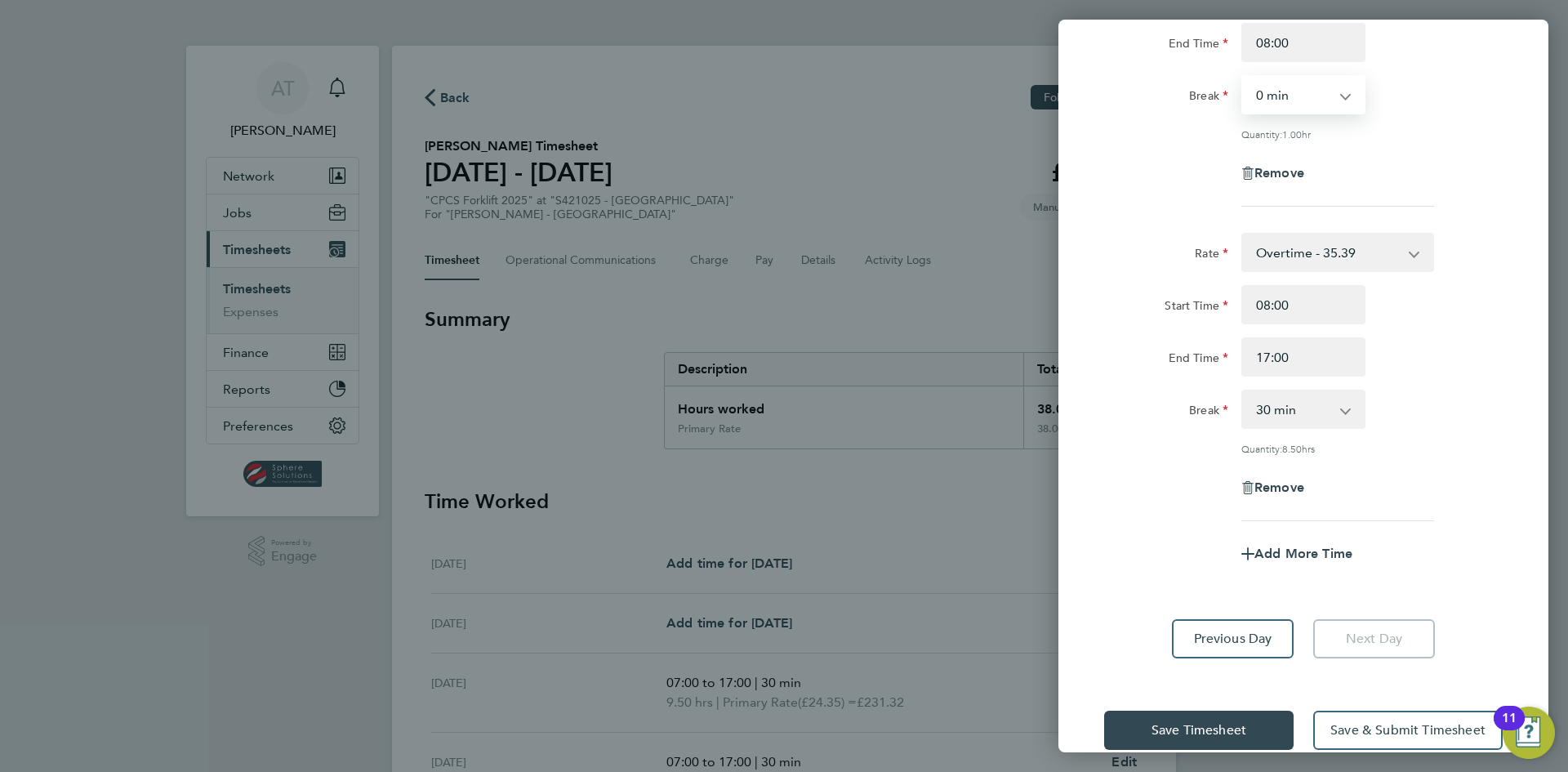
scroll to position [239, 0]
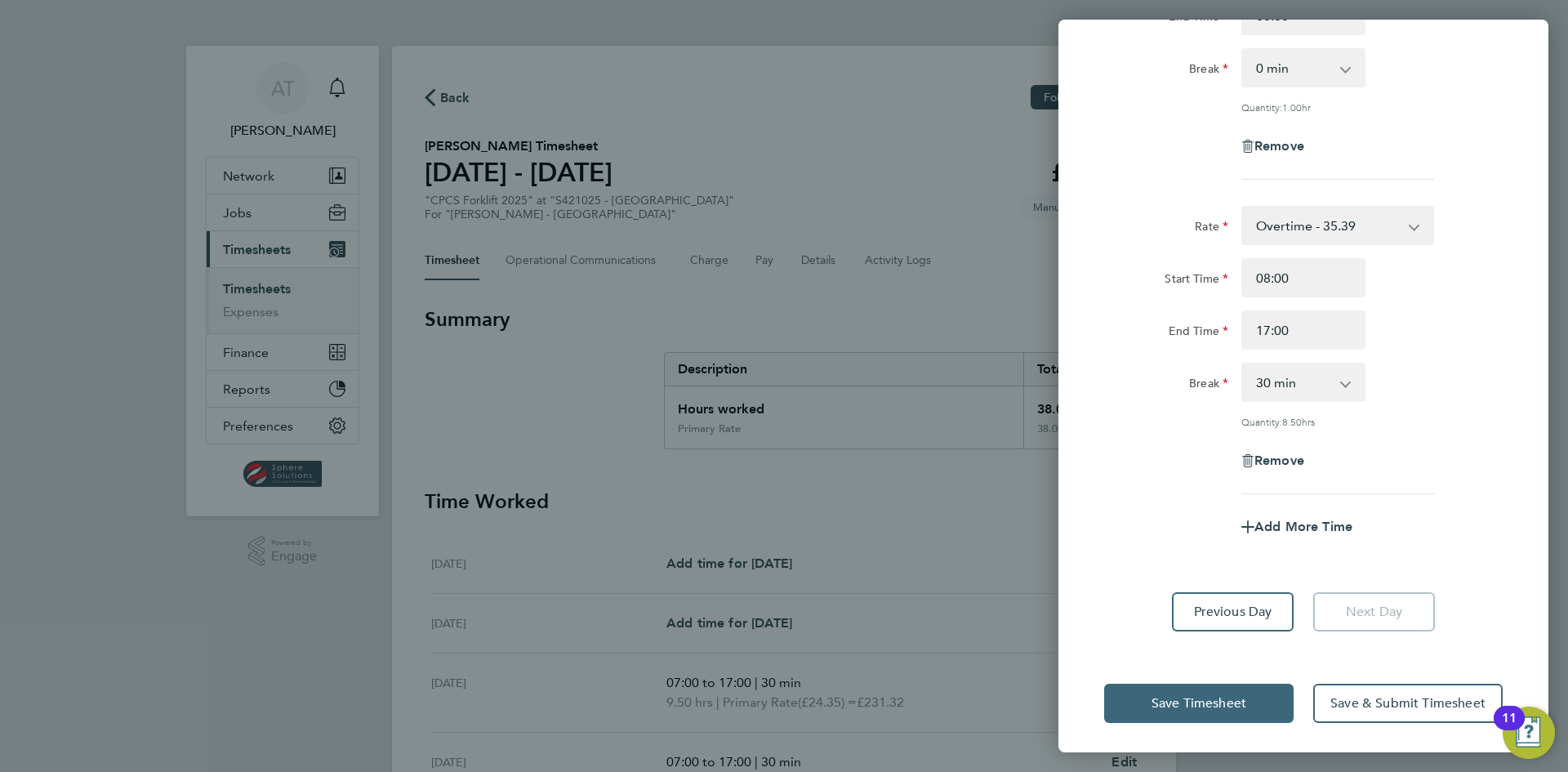
click at [1211, 702] on span "Save Timesheet" at bounding box center [1199, 703] width 95 height 17
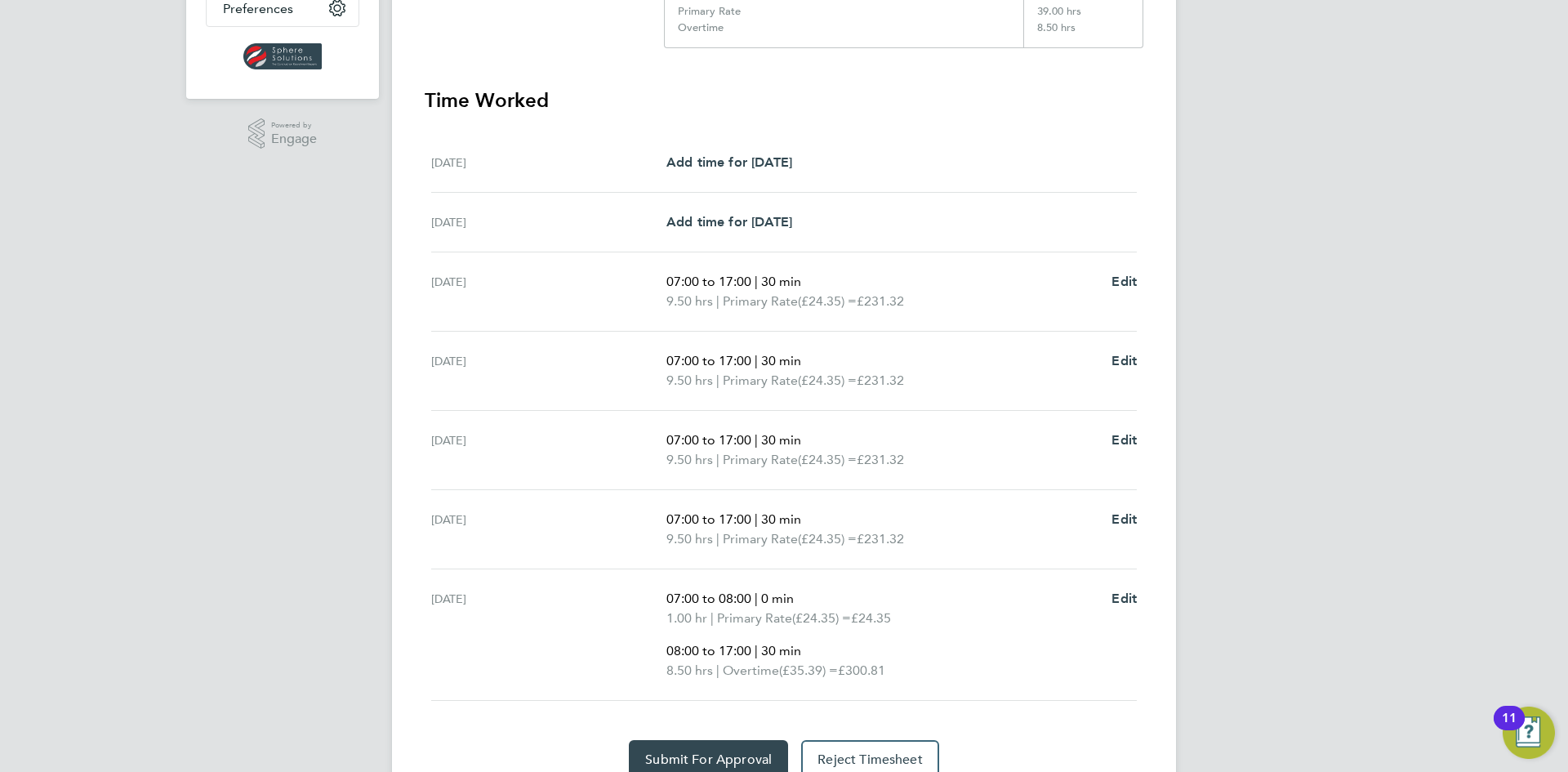
scroll to position [490, 0]
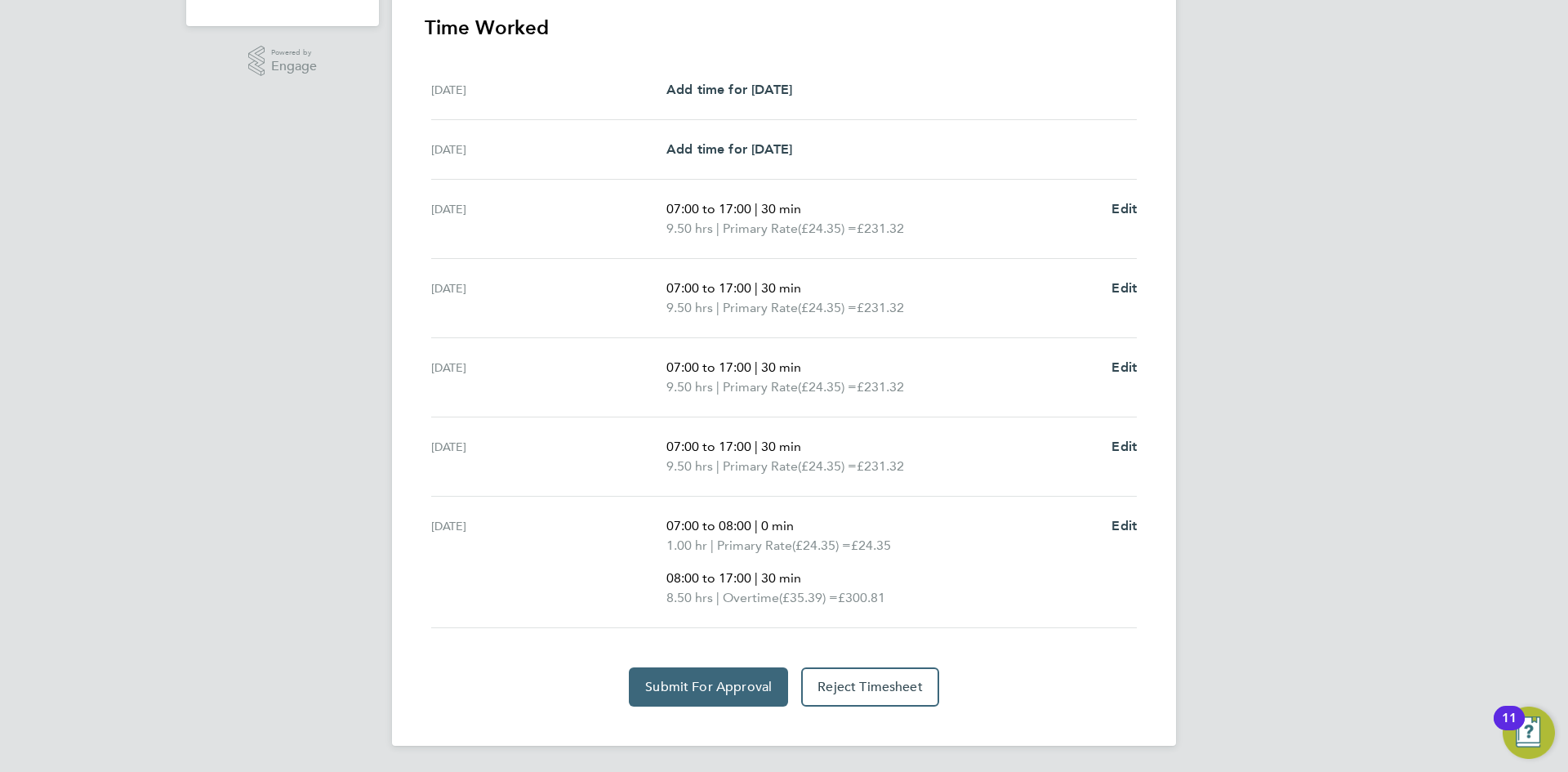
click at [678, 679] on span "Submit For Approval" at bounding box center [708, 687] width 127 height 17
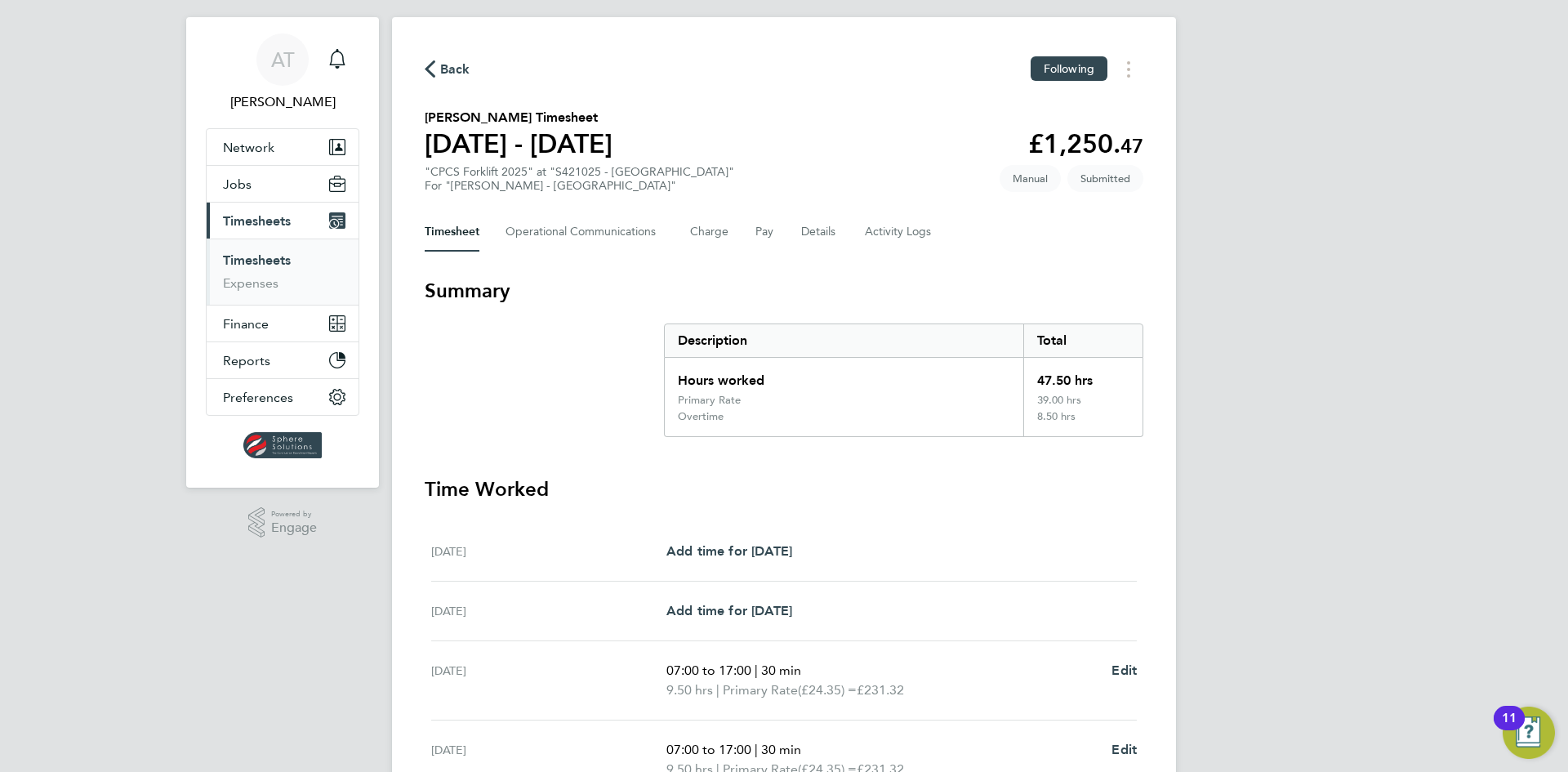
scroll to position [0, 0]
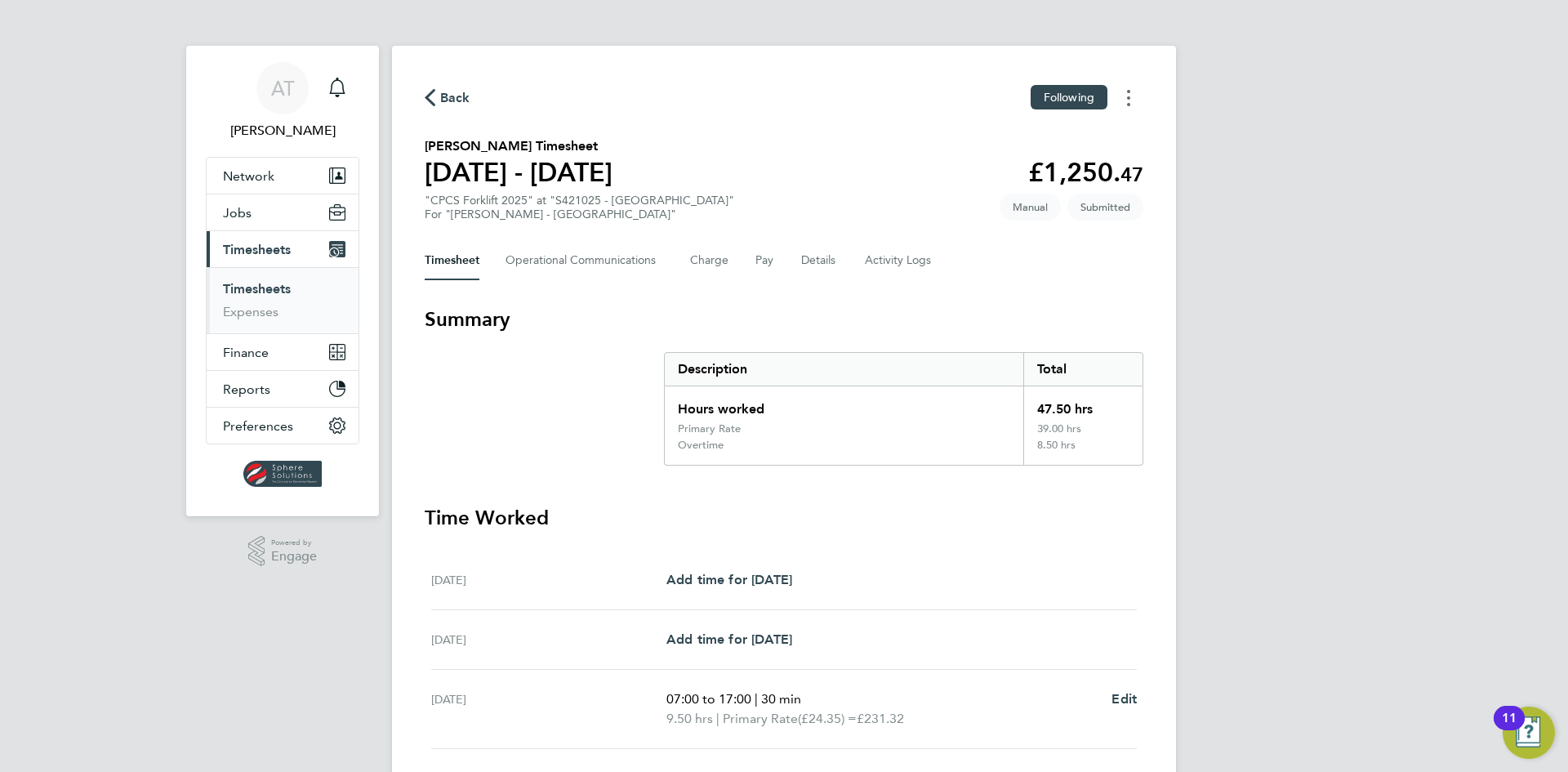
click at [1130, 107] on button "Timesheets Menu" at bounding box center [1128, 98] width 29 height 26
click at [1280, 219] on div "AT Amelia Taylor Notifications Applications: Network Team Members Businesses Si…" at bounding box center [784, 631] width 1568 height 1262
